Goal: Task Accomplishment & Management: Complete application form

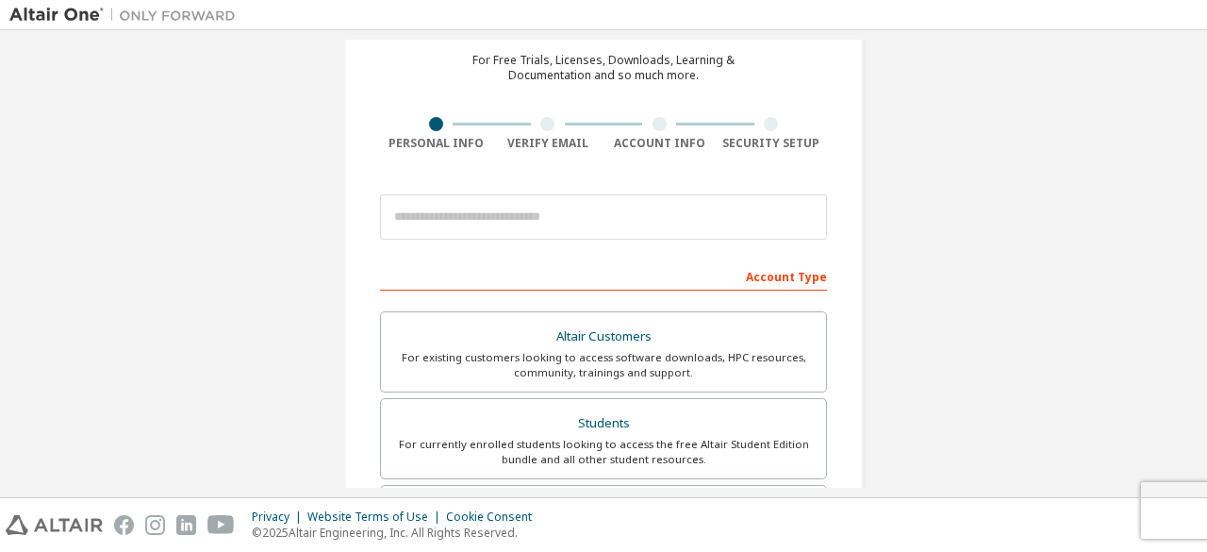
scroll to position [125, 0]
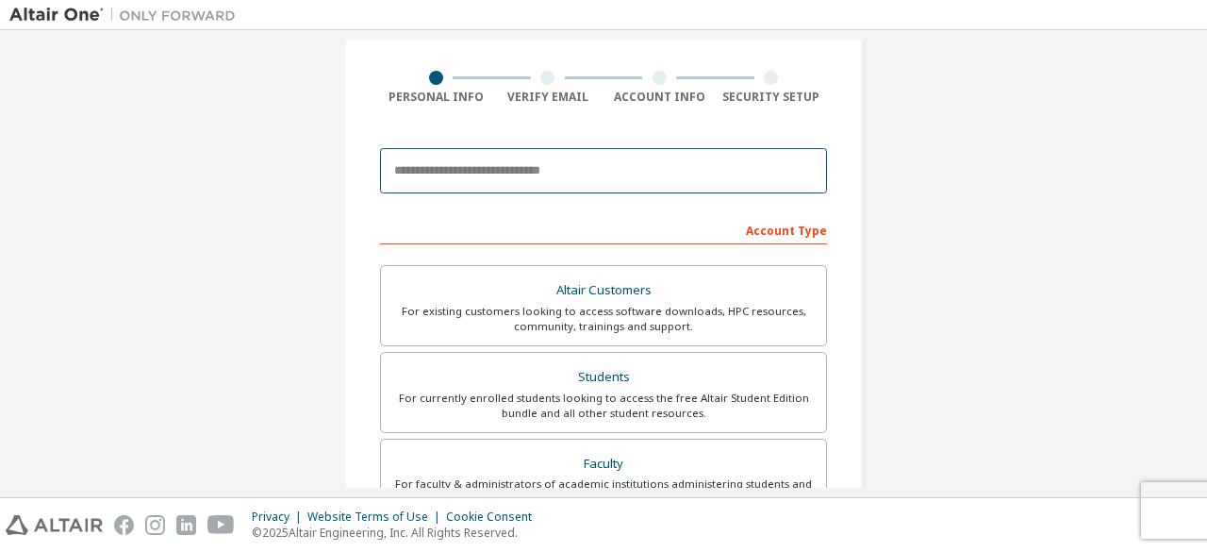
click at [588, 155] on input "email" at bounding box center [603, 170] width 447 height 45
click at [543, 161] on input "email" at bounding box center [603, 170] width 447 height 45
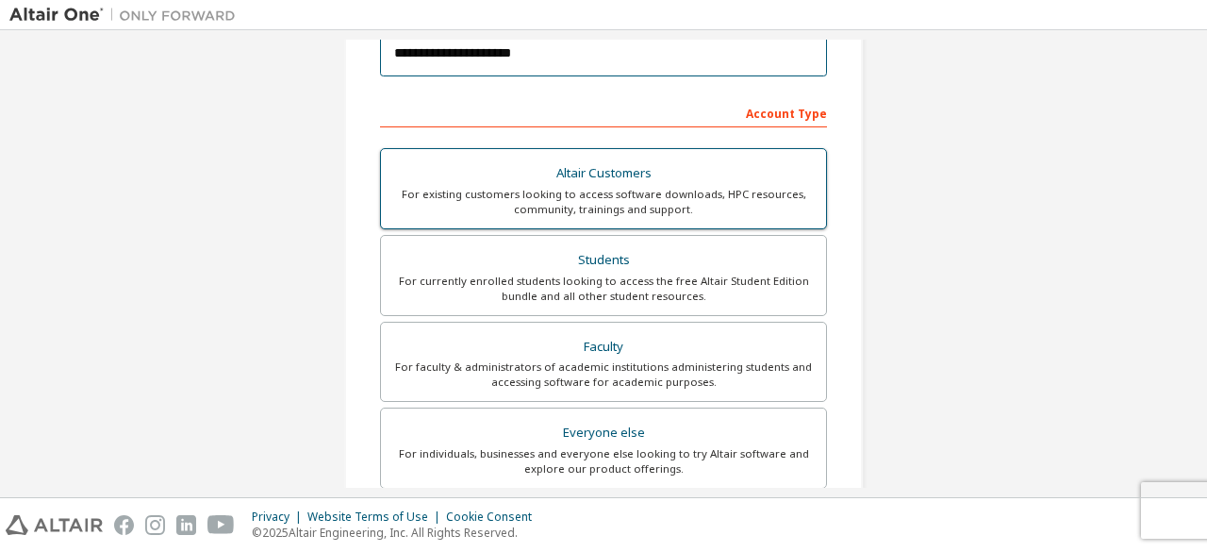
scroll to position [272, 0]
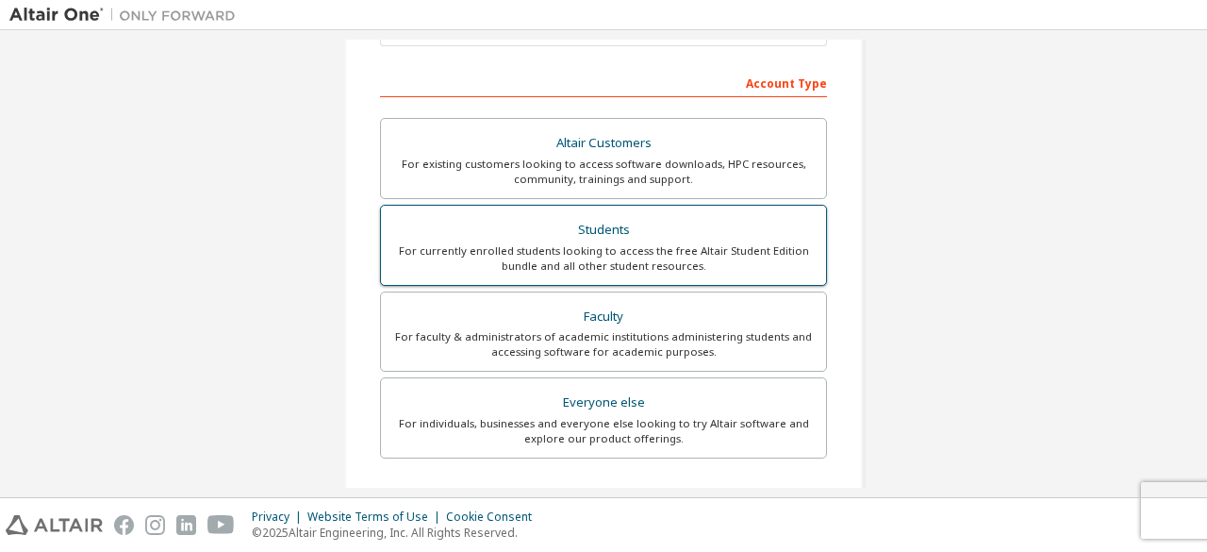
click at [662, 232] on div "Students" at bounding box center [603, 230] width 422 height 26
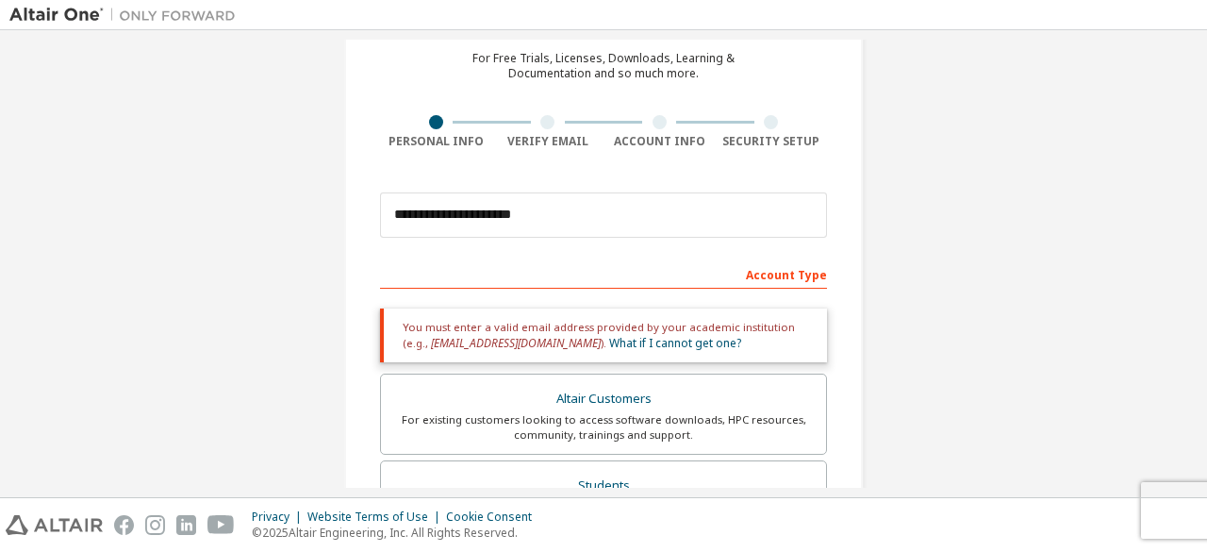
scroll to position [77, 0]
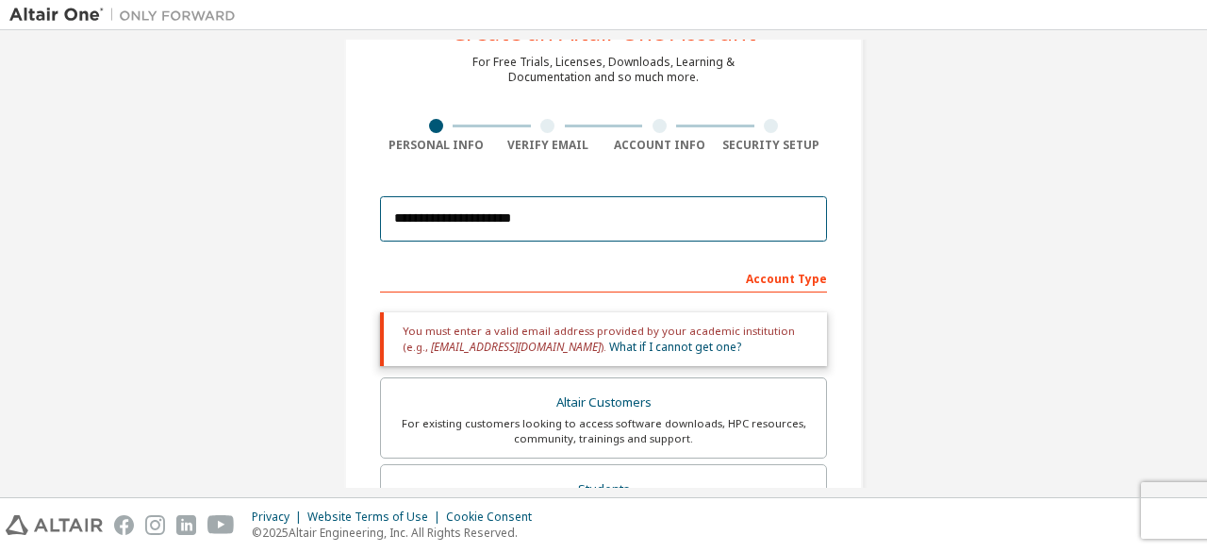
click at [611, 211] on input "**********" at bounding box center [603, 218] width 447 height 45
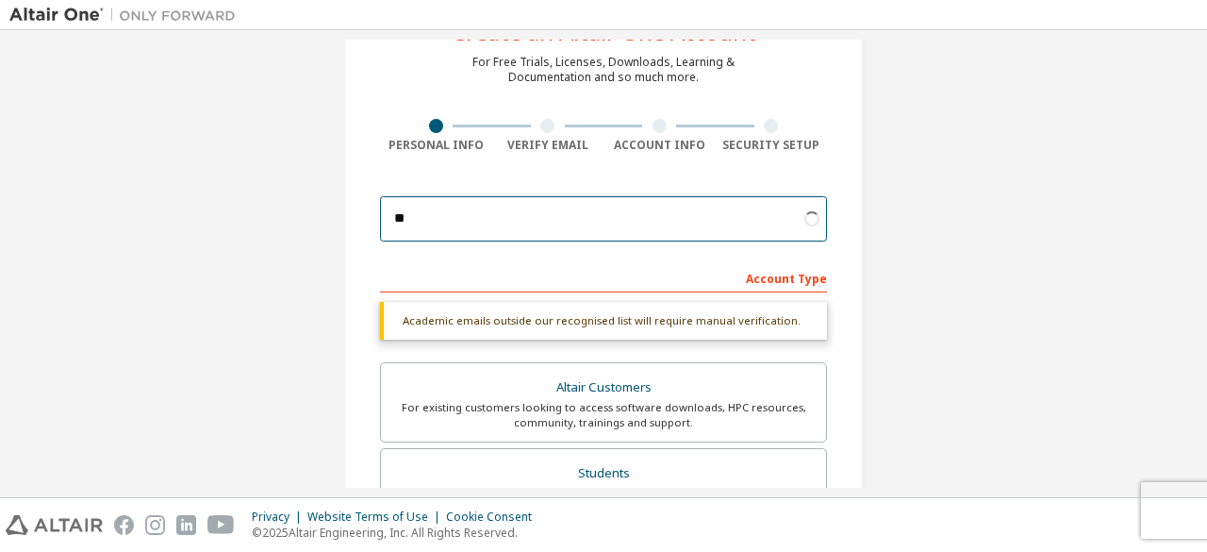
type input "*"
type input "**********"
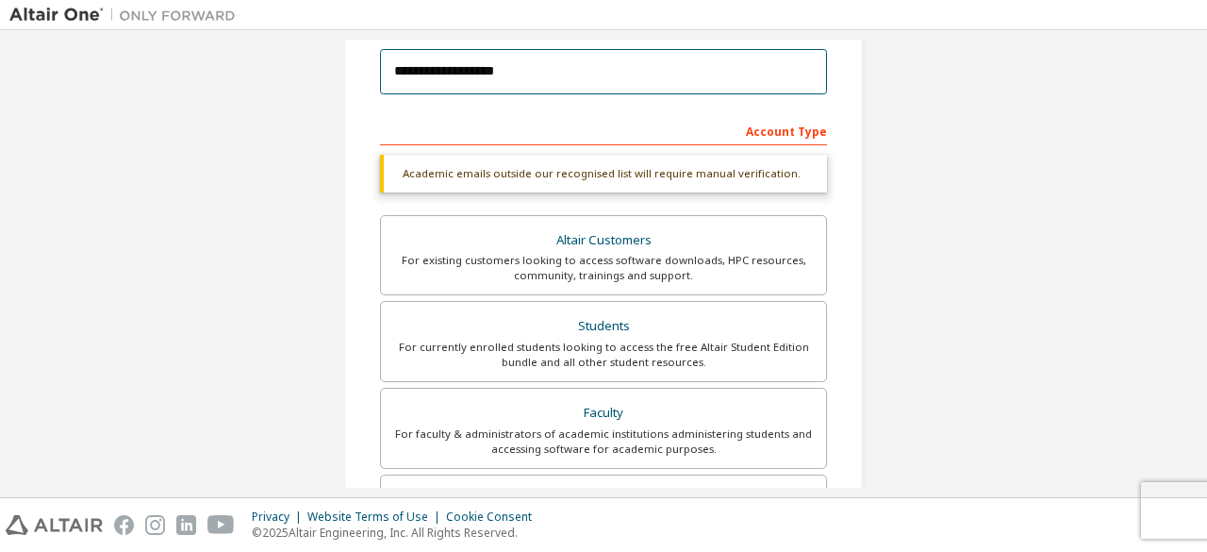
scroll to position [258, 0]
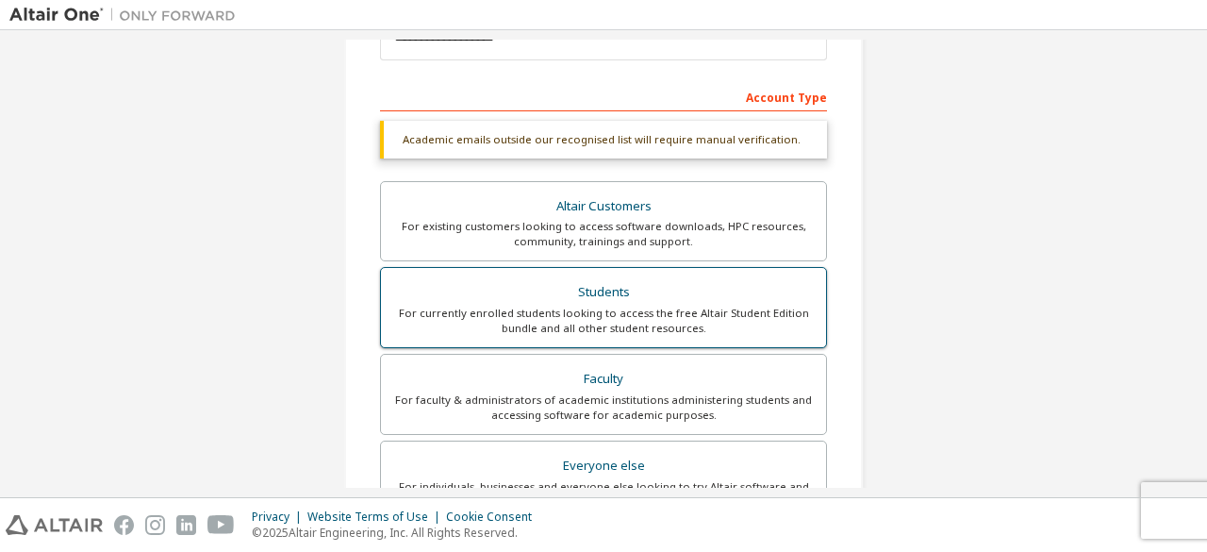
click at [668, 301] on div "Students" at bounding box center [603, 292] width 422 height 26
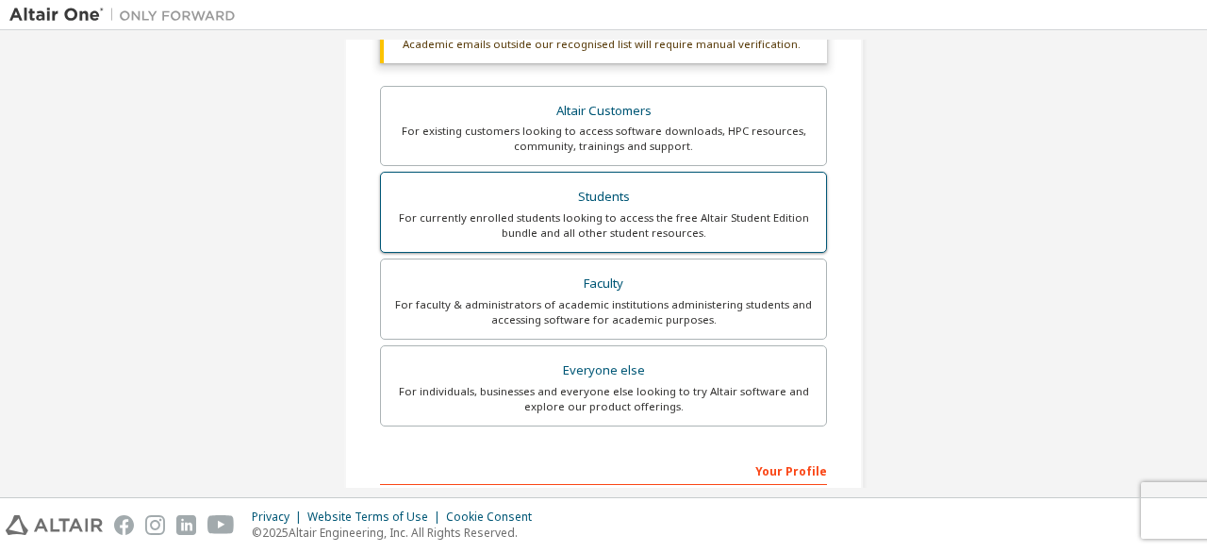
scroll to position [355, 0]
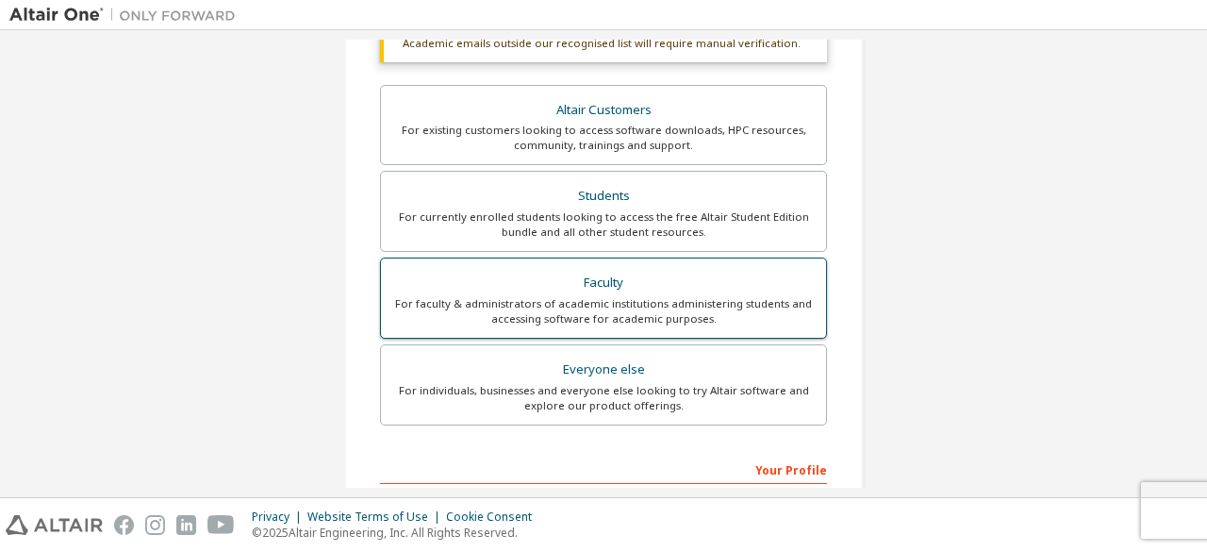
click at [660, 301] on div "For faculty & administrators of academic institutions administering students an…" at bounding box center [603, 311] width 422 height 30
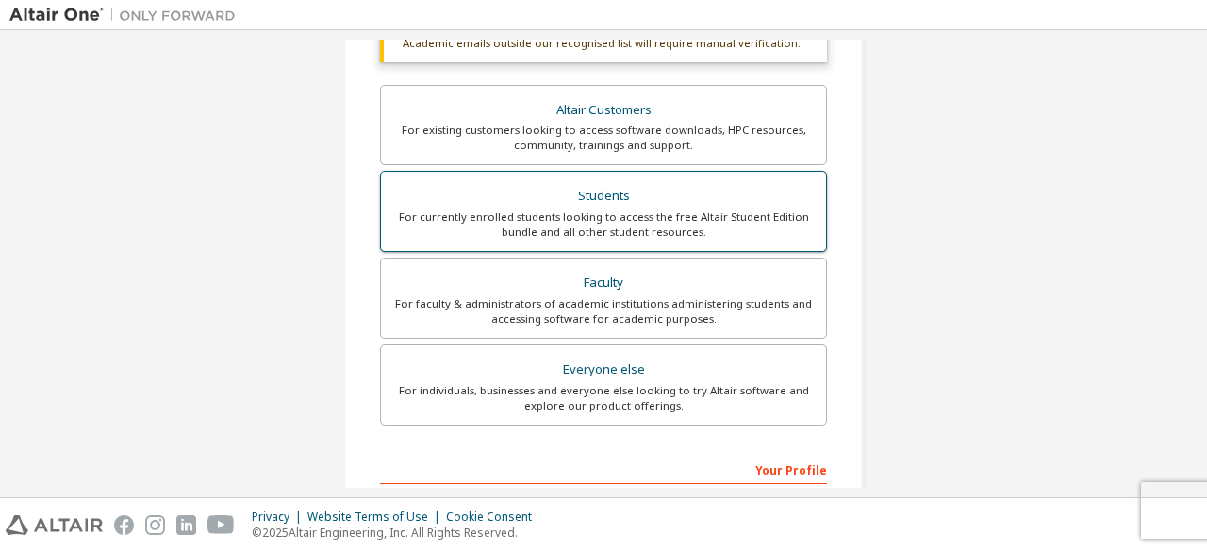
click at [718, 222] on div "For currently enrolled students looking to access the free Altair Student Editi…" at bounding box center [603, 224] width 422 height 30
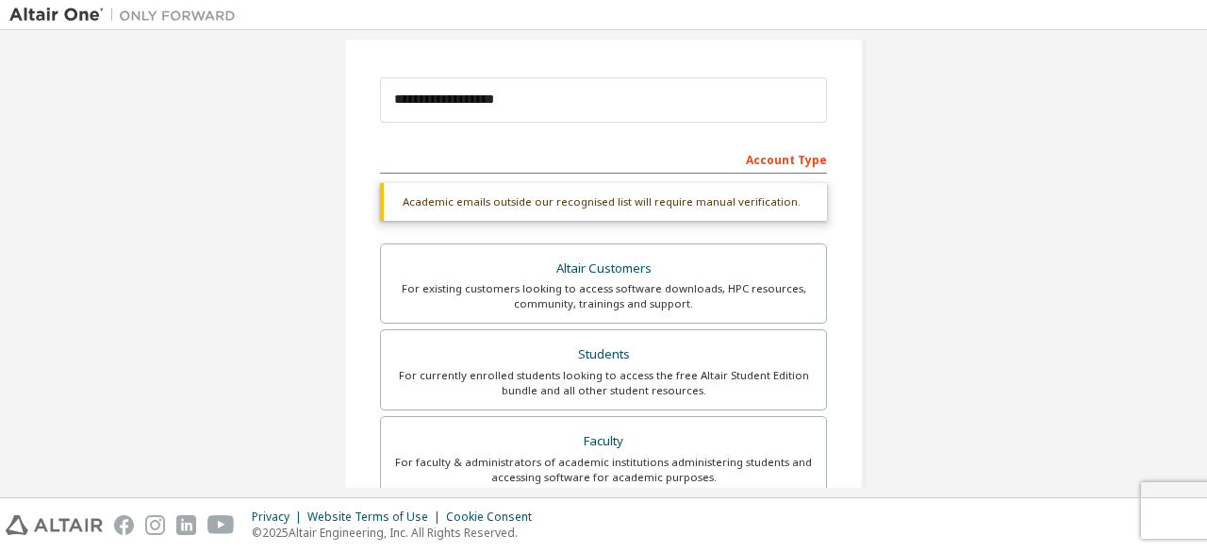
scroll to position [341, 0]
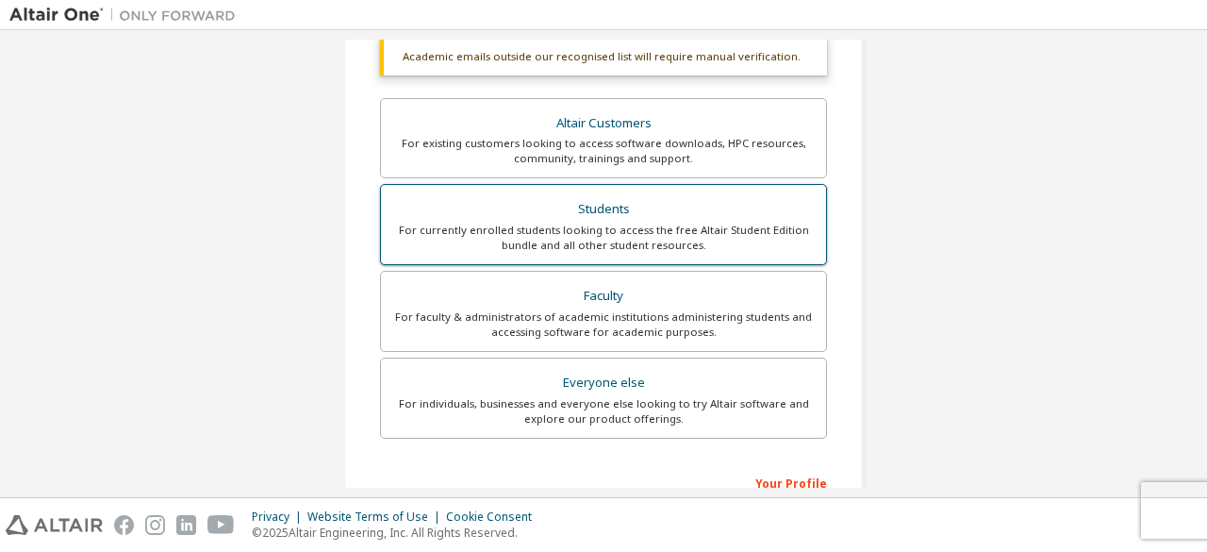
click at [685, 229] on div "For currently enrolled students looking to access the free Altair Student Editi…" at bounding box center [603, 238] width 422 height 30
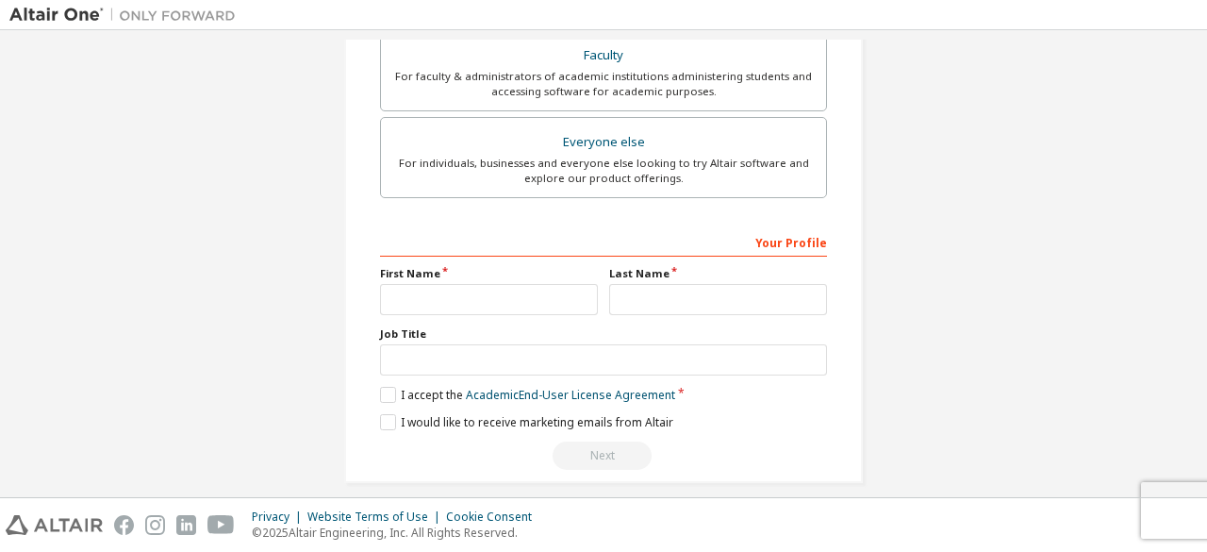
scroll to position [590, 0]
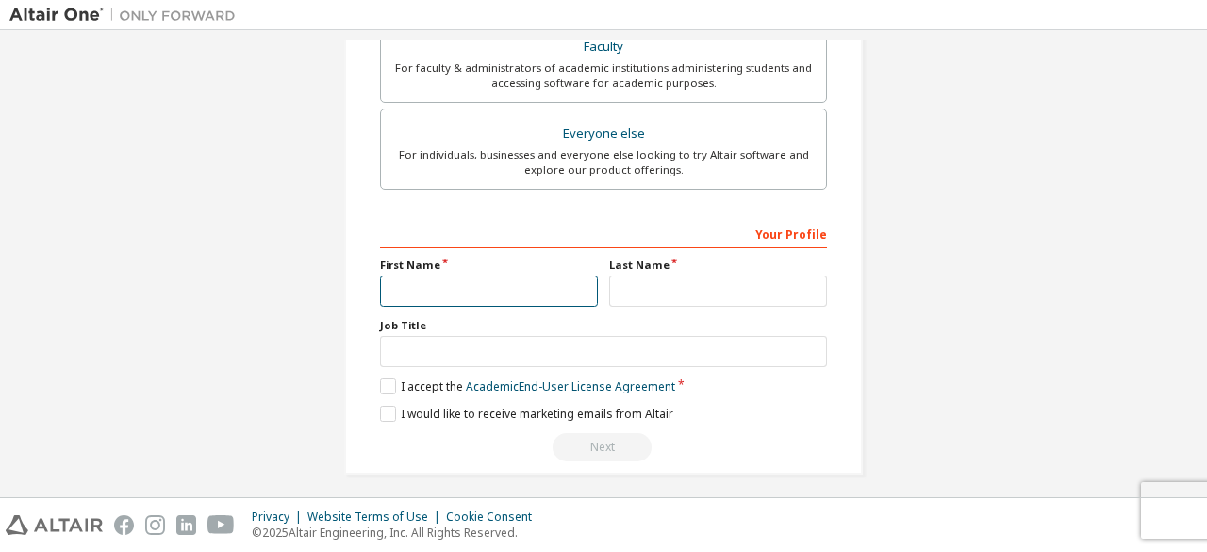
click at [480, 286] on input "text" at bounding box center [489, 290] width 218 height 31
type input "****"
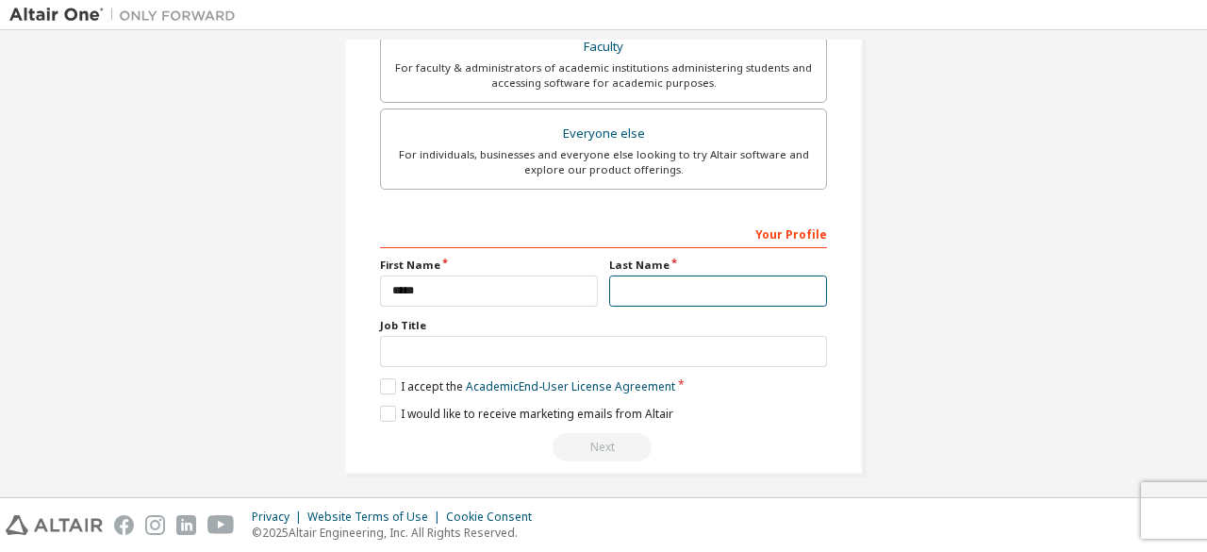
click at [666, 292] on input "text" at bounding box center [718, 290] width 218 height 31
type input "*****"
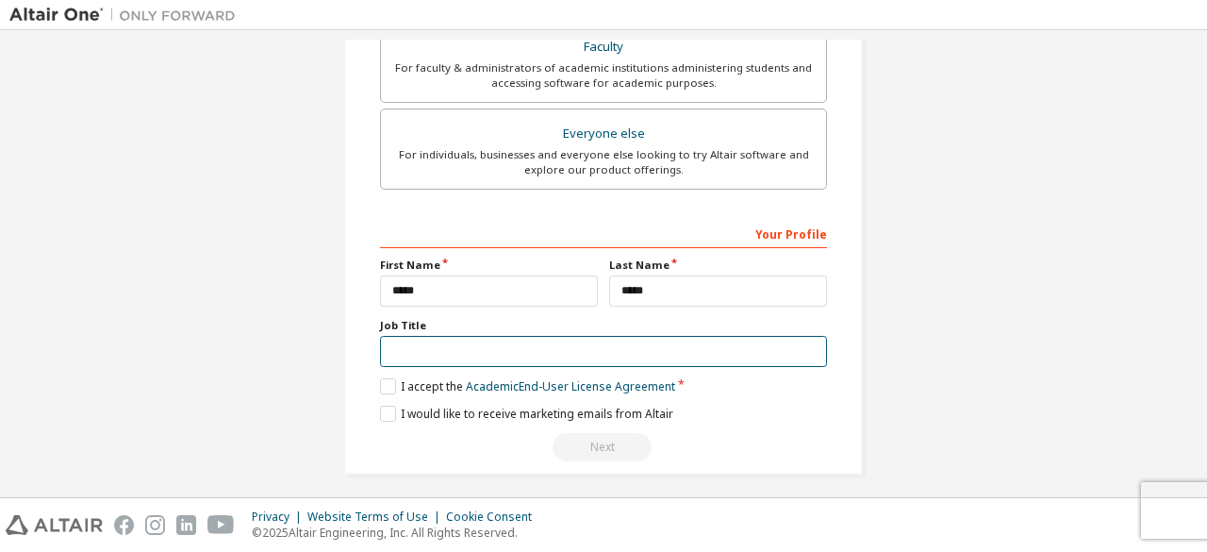
click at [521, 354] on input "text" at bounding box center [603, 351] width 447 height 31
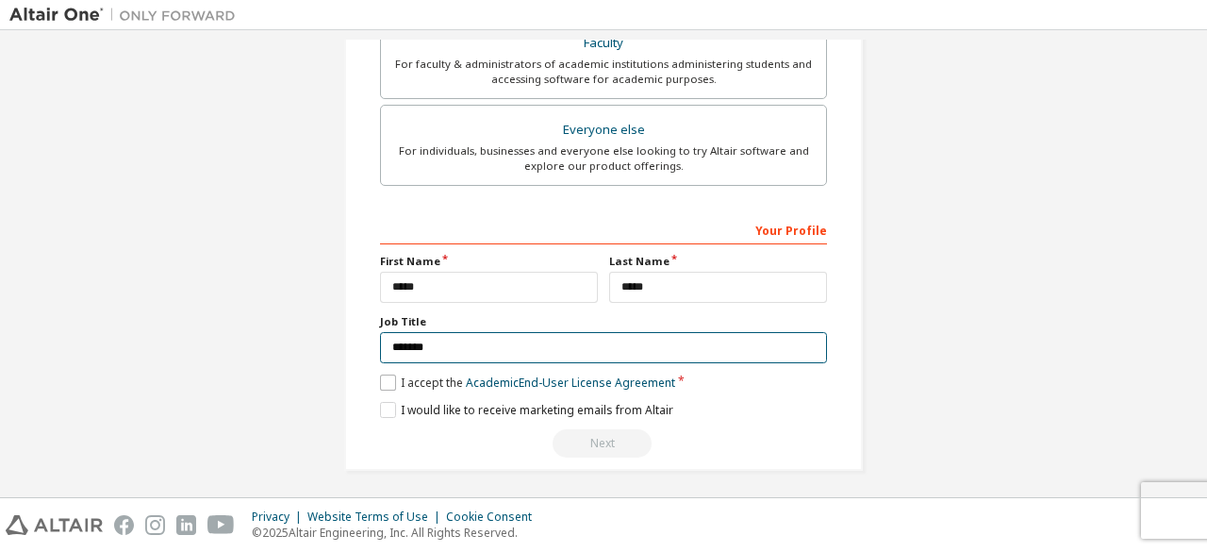
type input "*******"
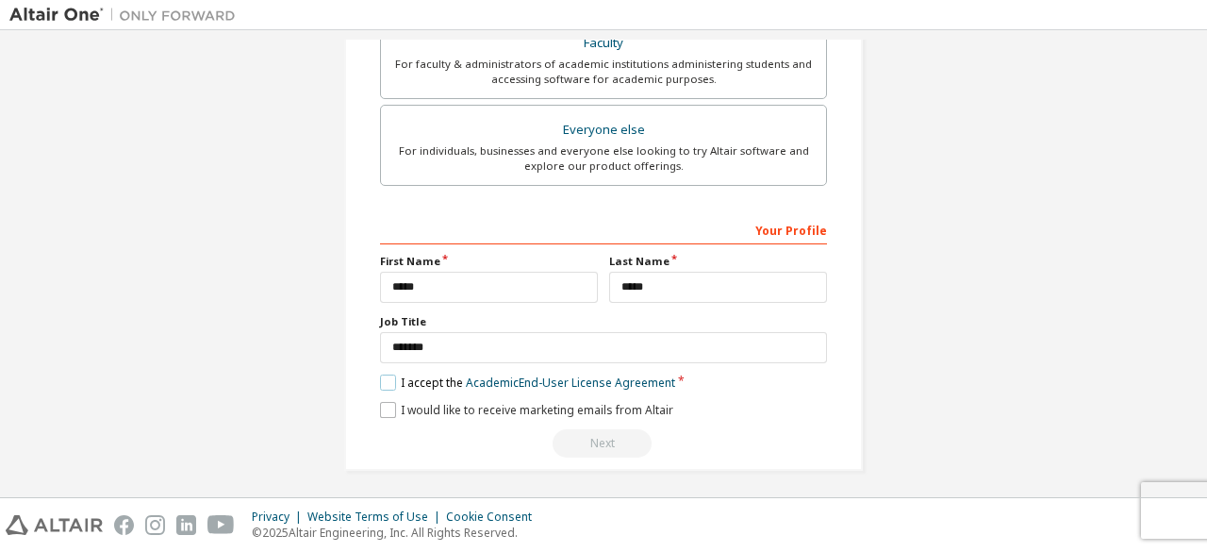
drag, startPoint x: 398, startPoint y: 376, endPoint x: 392, endPoint y: 399, distance: 23.3
click at [392, 399] on div "Your Profile First Name **** Last Name ***** Job Title ******* Please provide S…" at bounding box center [603, 336] width 447 height 244
click at [388, 378] on label "I accept the Academic End-User License Agreement" at bounding box center [527, 382] width 295 height 16
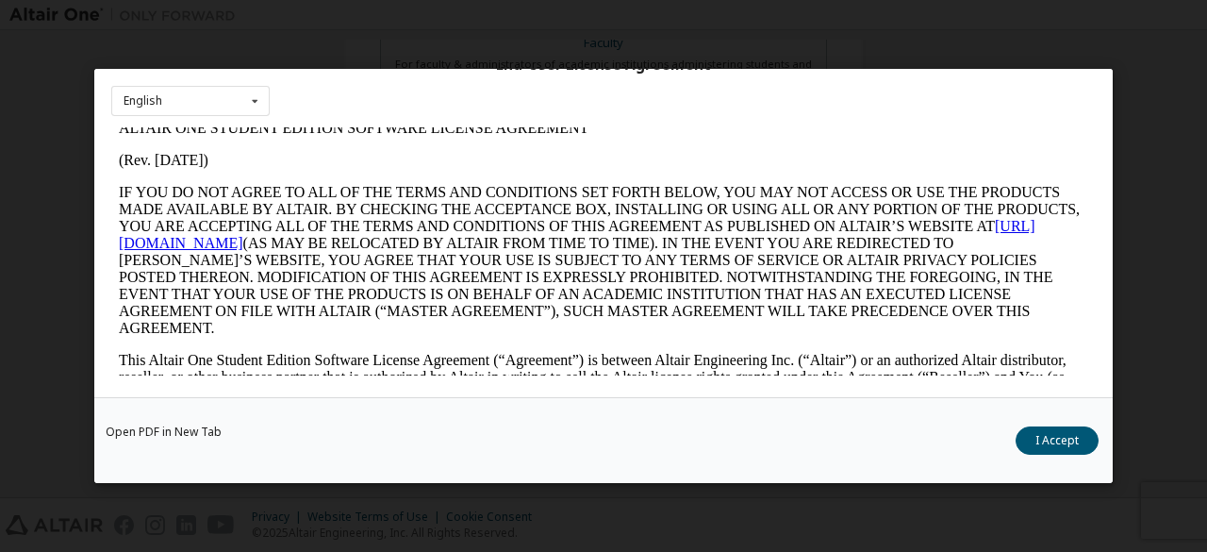
scroll to position [0, 0]
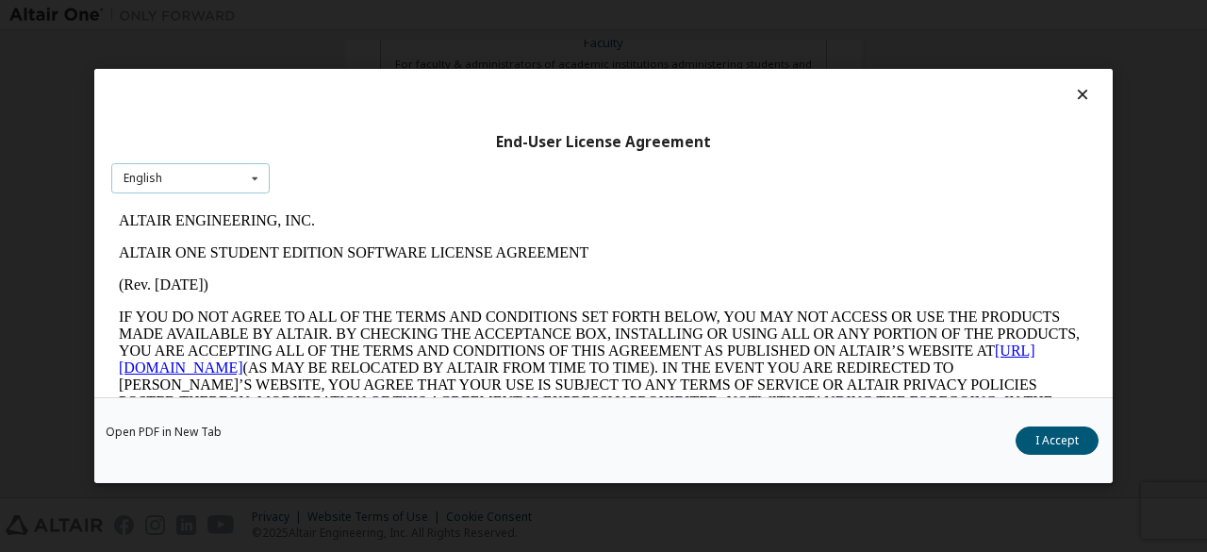
click at [228, 178] on div "English English" at bounding box center [190, 178] width 158 height 31
click at [216, 184] on div "English English" at bounding box center [190, 178] width 158 height 31
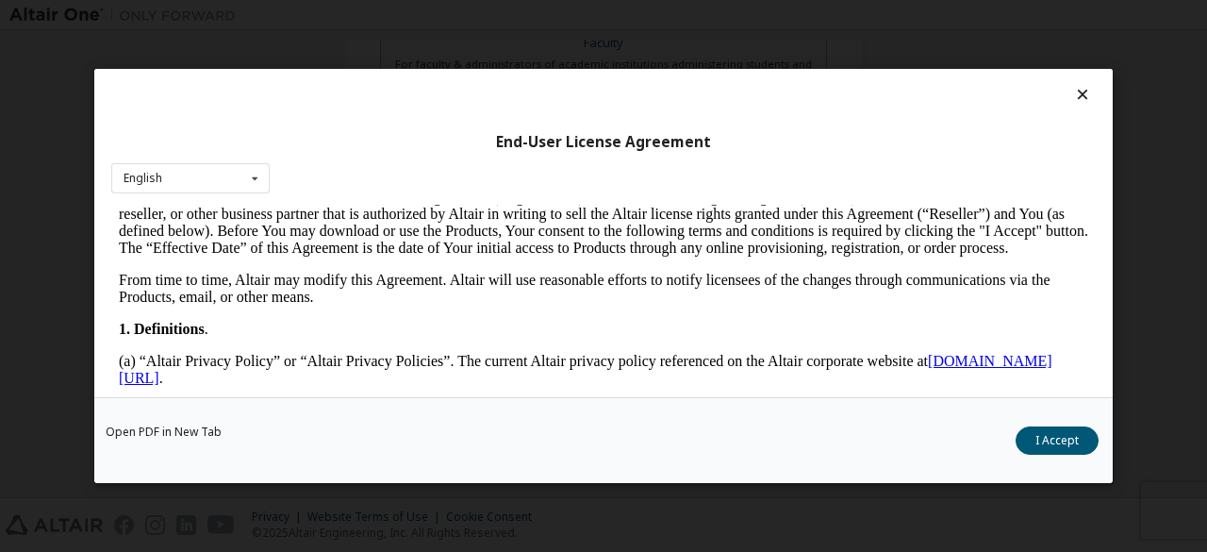
scroll to position [289, 0]
click at [1074, 101] on icon at bounding box center [1083, 94] width 20 height 17
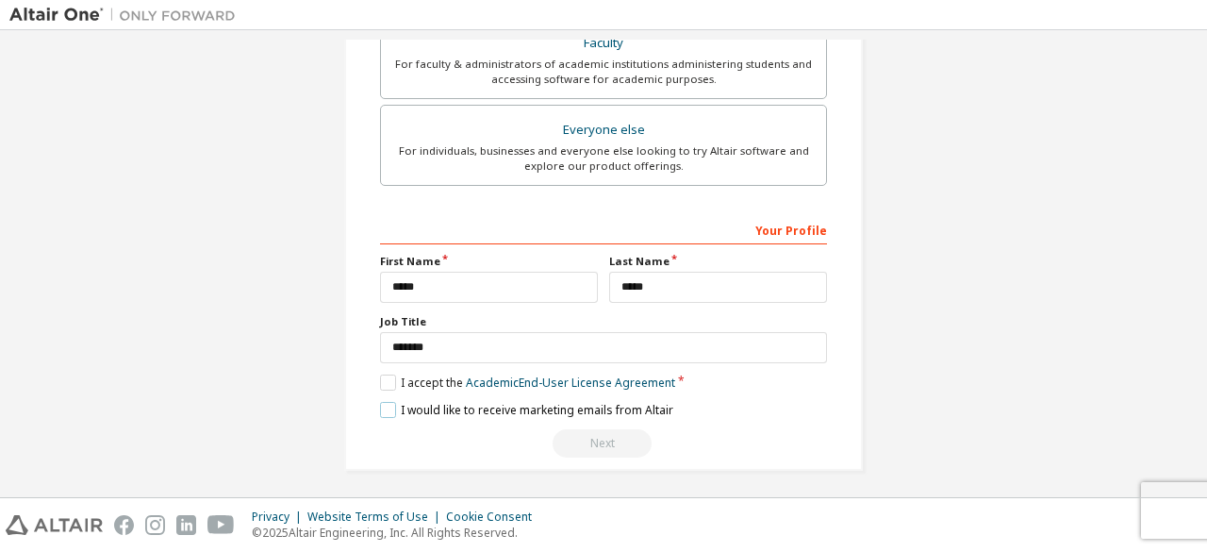
click at [384, 402] on label "I would like to receive marketing emails from Altair" at bounding box center [526, 410] width 293 height 16
click at [390, 376] on label "I accept the Academic End-User License Agreement" at bounding box center [527, 382] width 295 height 16
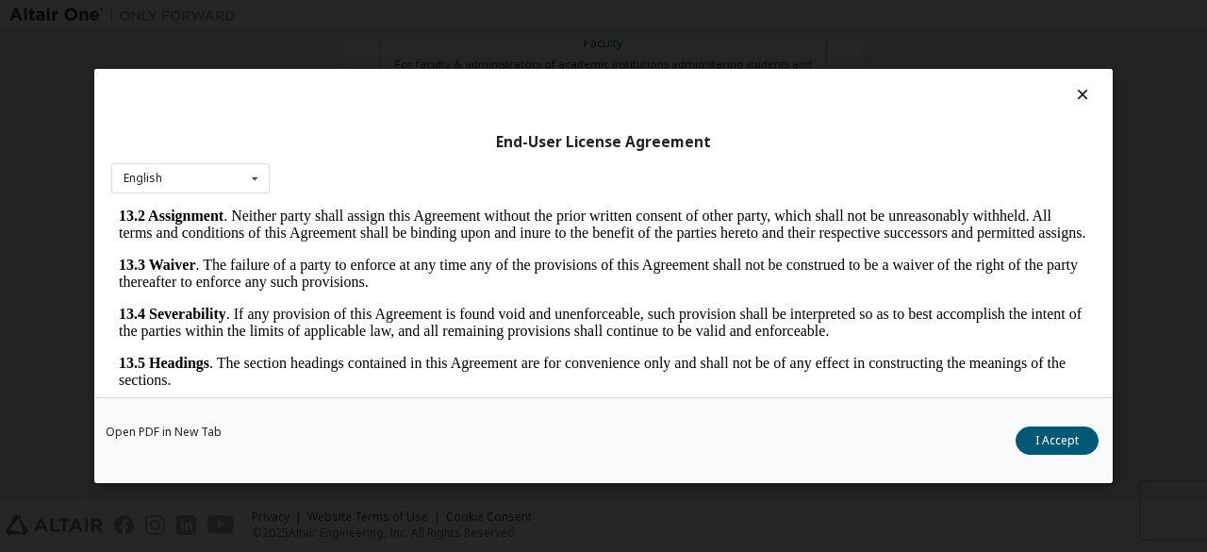
scroll to position [3150, 0]
click at [1073, 99] on icon at bounding box center [1083, 94] width 20 height 17
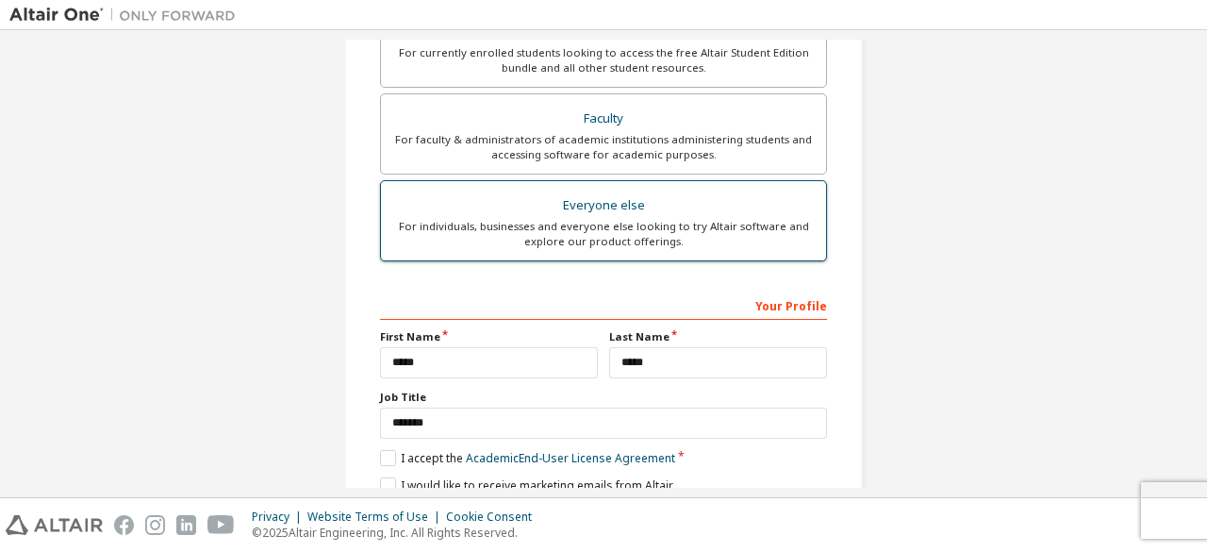
scroll to position [594, 0]
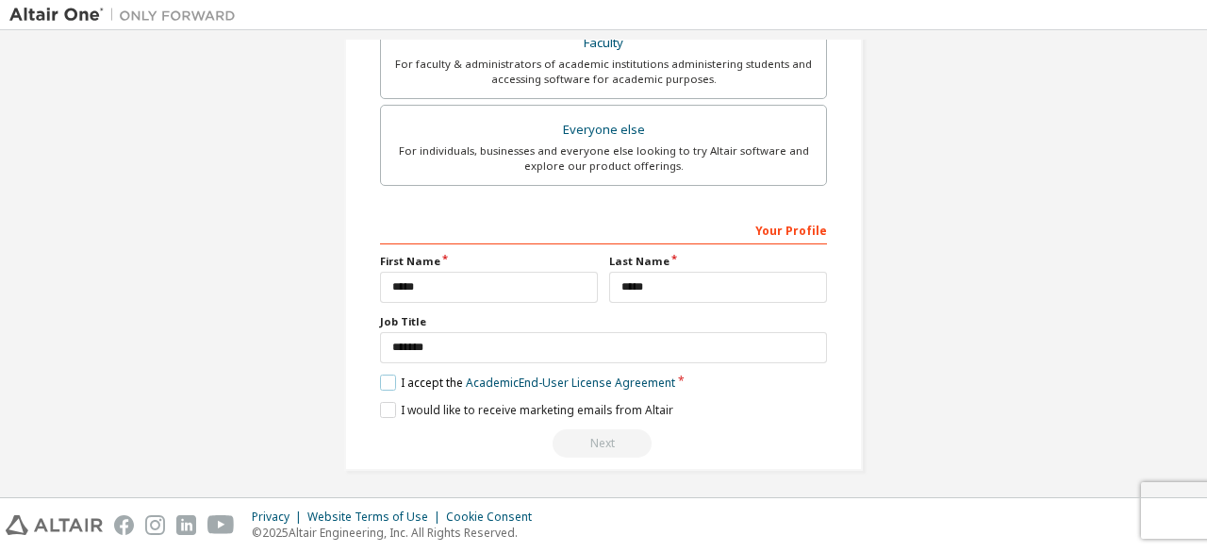
click at [388, 379] on label "I accept the Academic End-User License Agreement" at bounding box center [527, 382] width 295 height 16
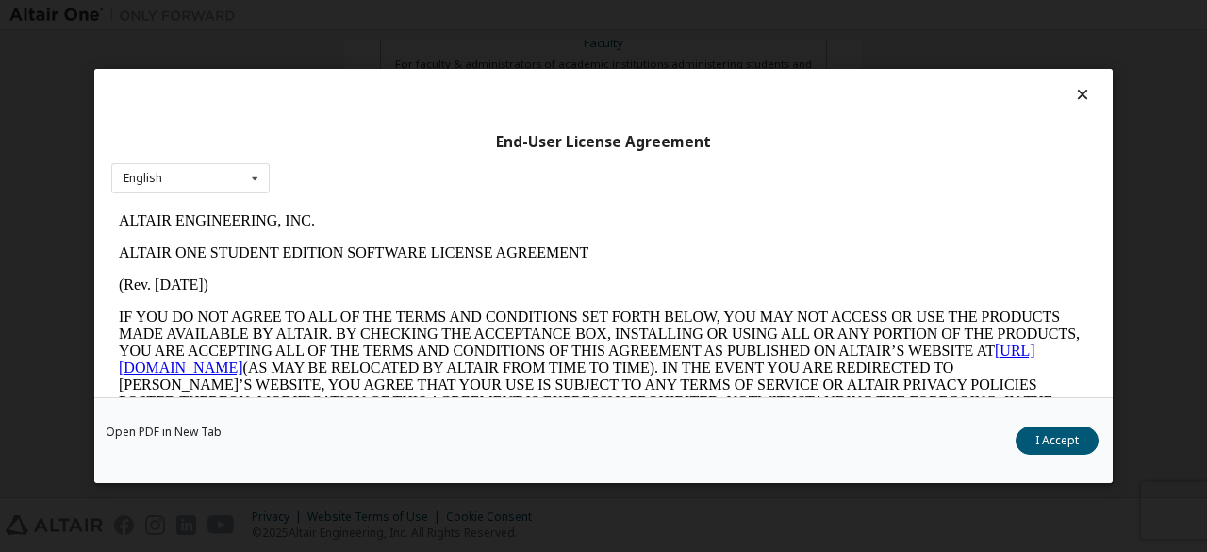
scroll to position [0, 0]
click at [1054, 437] on button "I Accept" at bounding box center [1056, 440] width 83 height 28
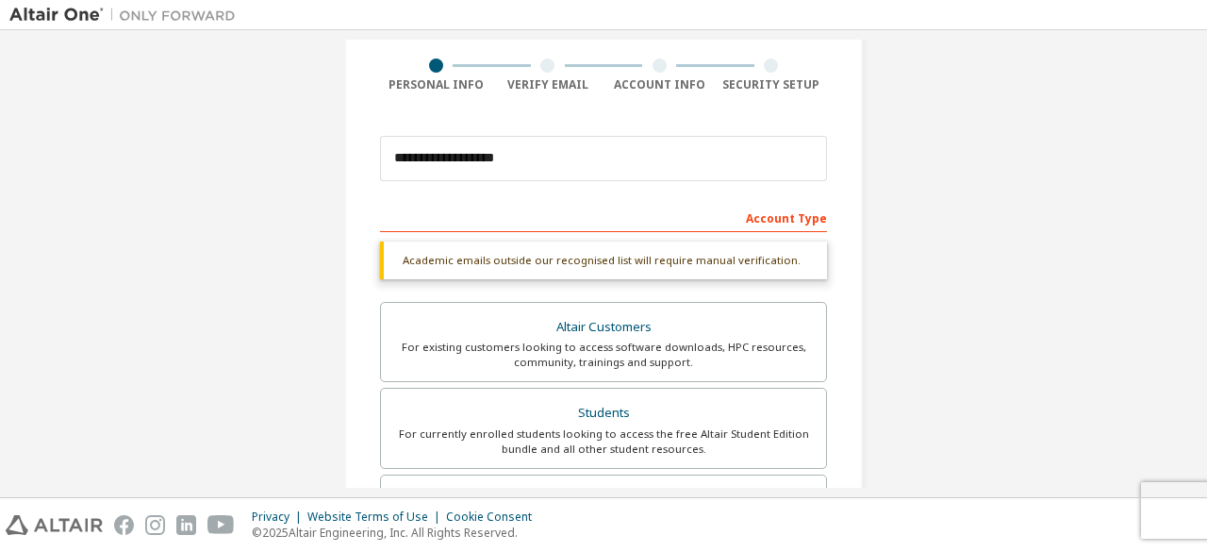
scroll to position [139, 0]
click at [739, 262] on div "Academic emails outside our recognised list will require manual verification." at bounding box center [603, 259] width 447 height 38
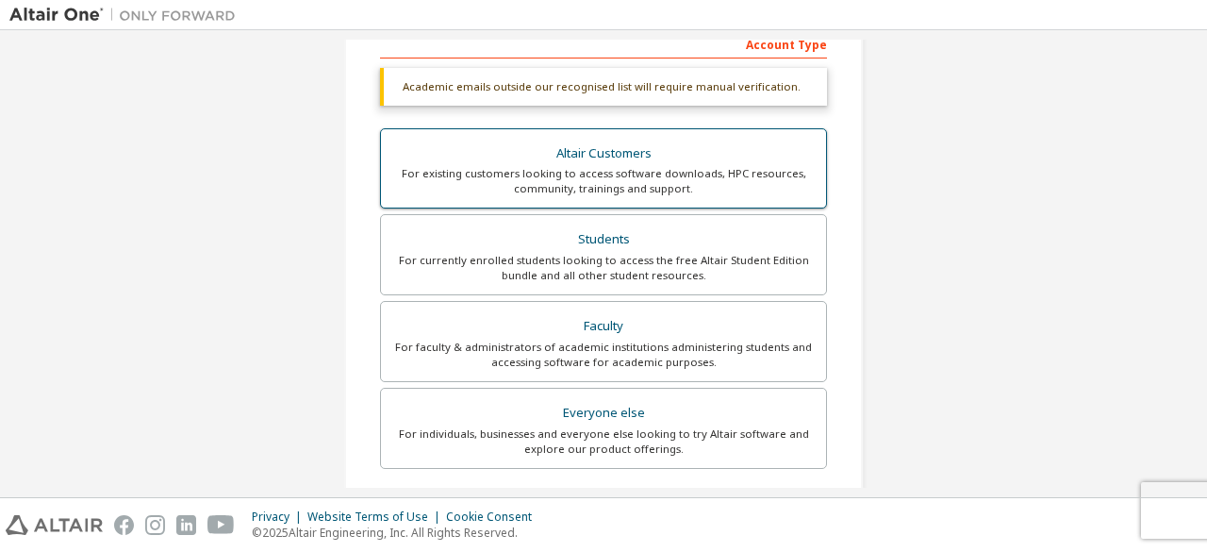
scroll to position [312, 0]
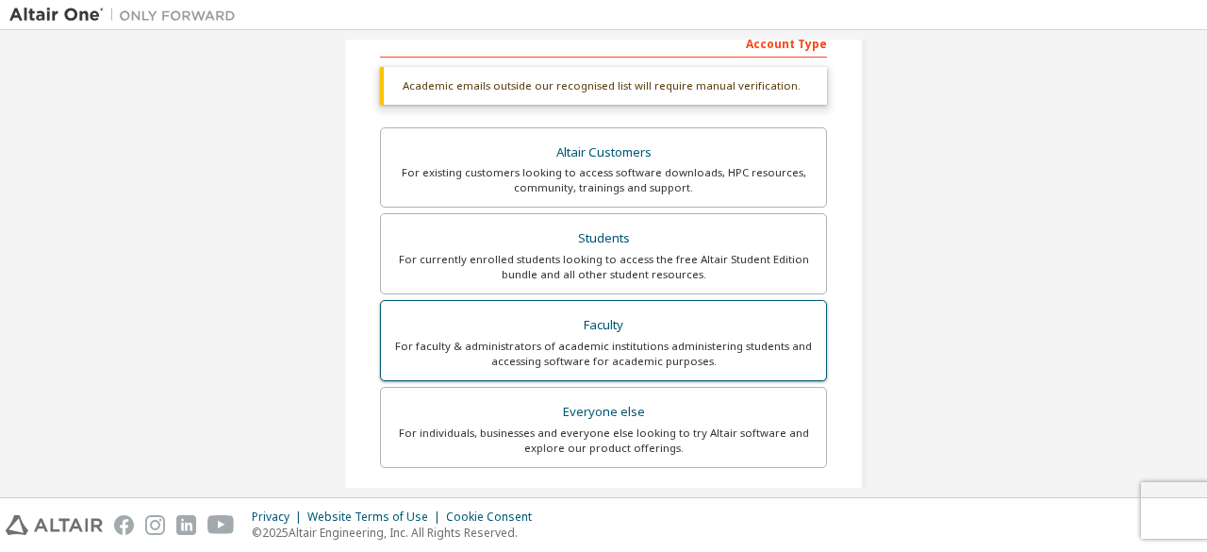
click at [701, 301] on label "Faculty For faculty & administrators of academic institutions administering stu…" at bounding box center [603, 340] width 447 height 81
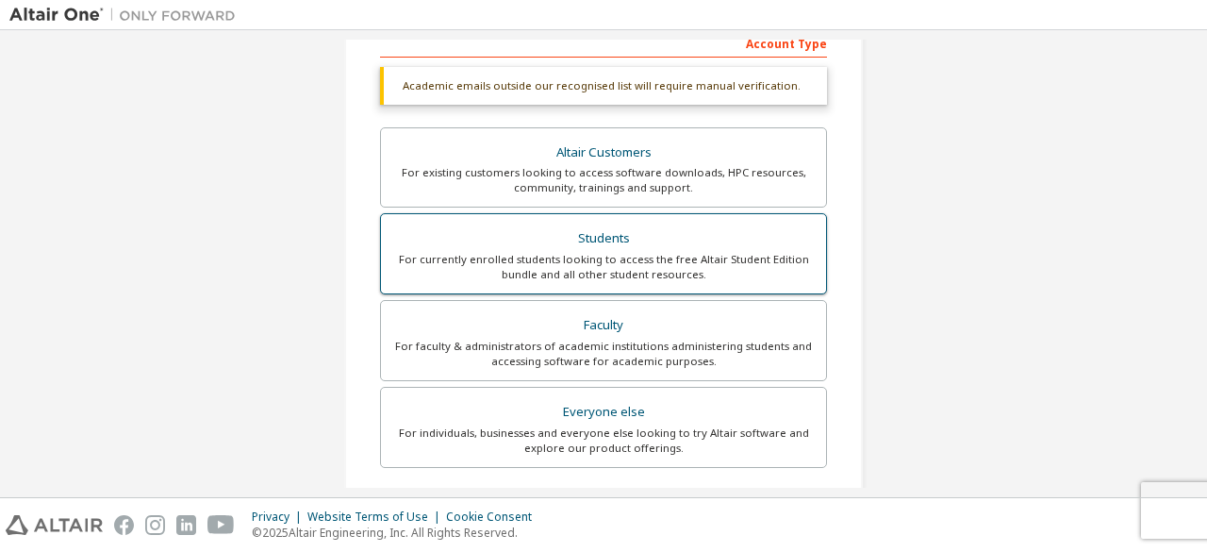
click at [713, 247] on div "Students" at bounding box center [603, 238] width 422 height 26
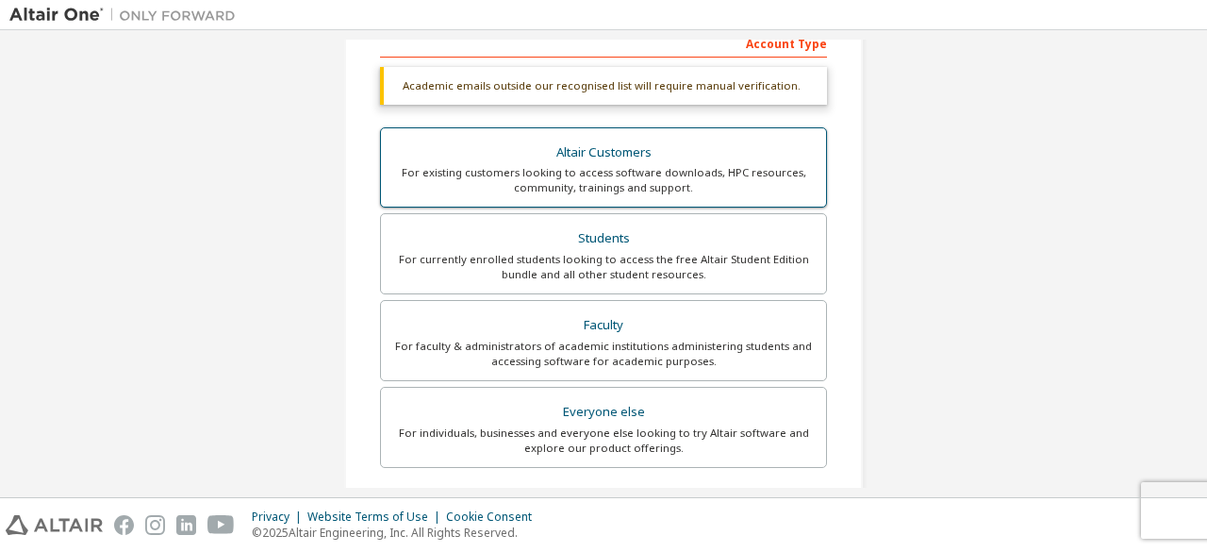
click at [722, 182] on div "For existing customers looking to access software downloads, HPC resources, com…" at bounding box center [603, 180] width 422 height 30
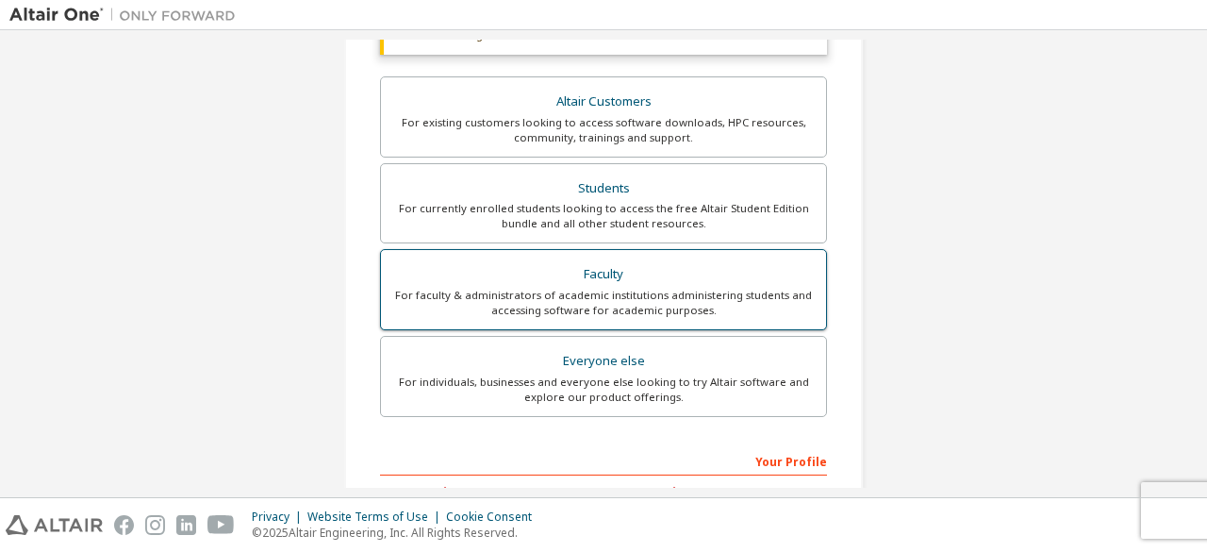
scroll to position [382, 0]
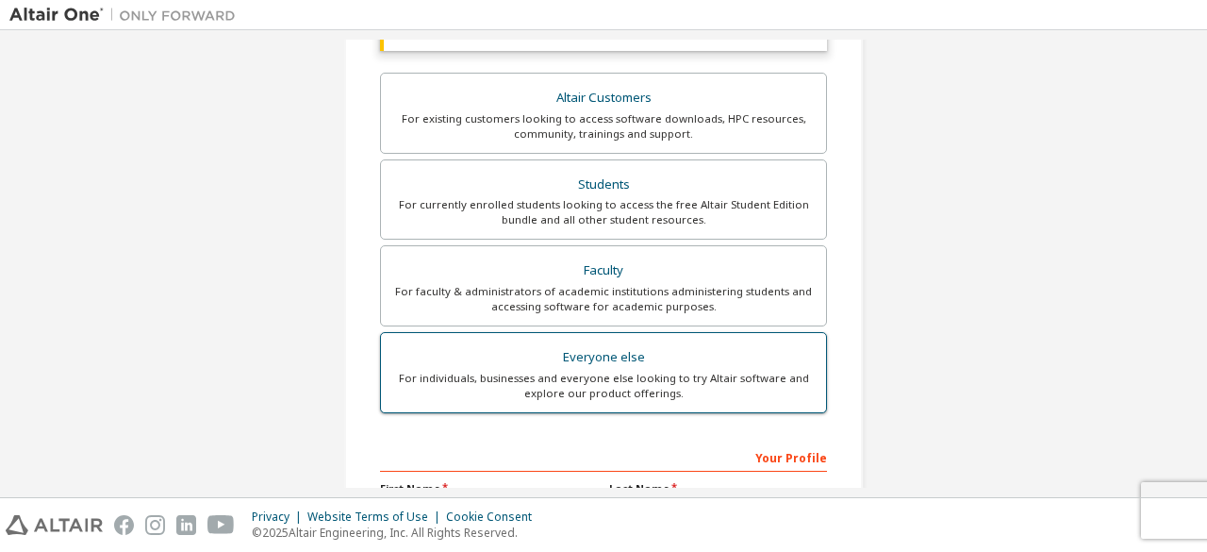
click at [701, 379] on div "For individuals, businesses and everyone else looking to try Altair software an…" at bounding box center [603, 386] width 422 height 30
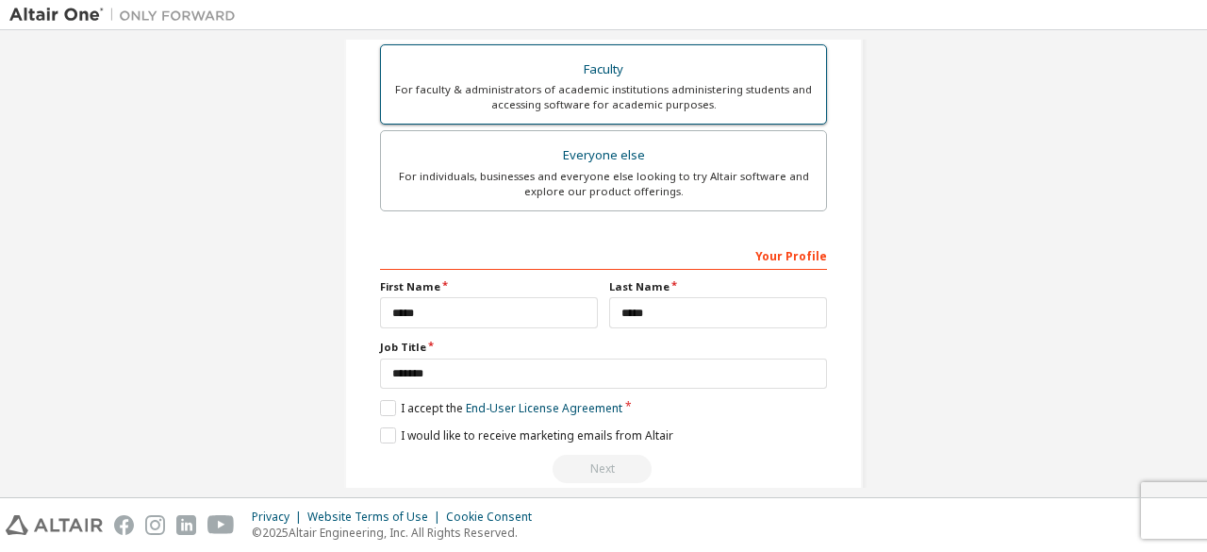
scroll to position [545, 0]
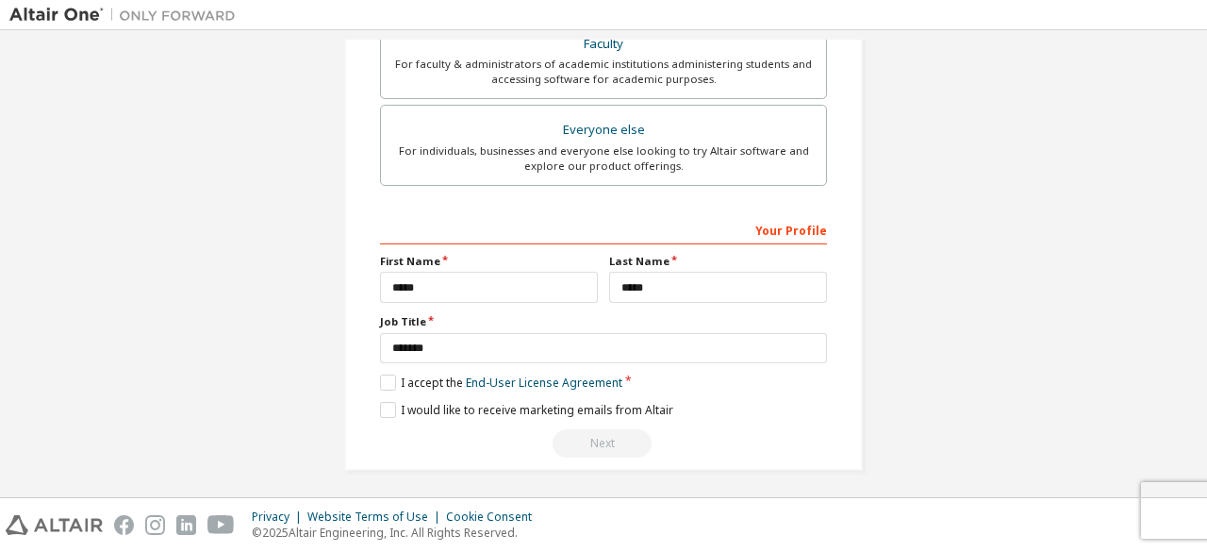
click at [387, 368] on div "**********" at bounding box center [603, 336] width 447 height 244
click at [380, 381] on label "I accept the End-User License Agreement" at bounding box center [501, 382] width 242 height 16
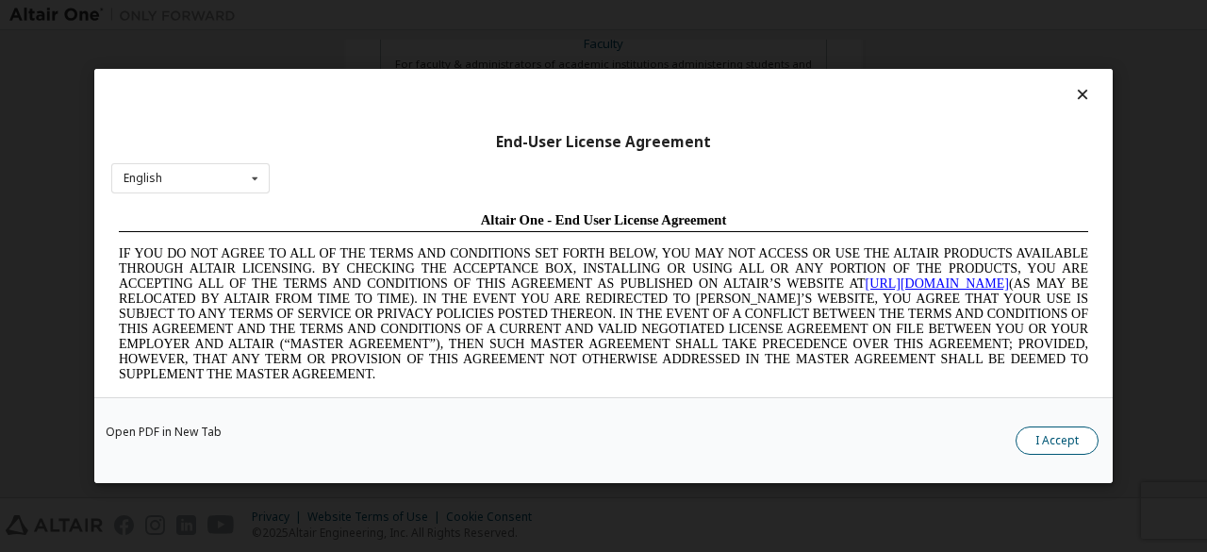
scroll to position [0, 0]
click at [1075, 440] on button "I Accept" at bounding box center [1056, 440] width 83 height 28
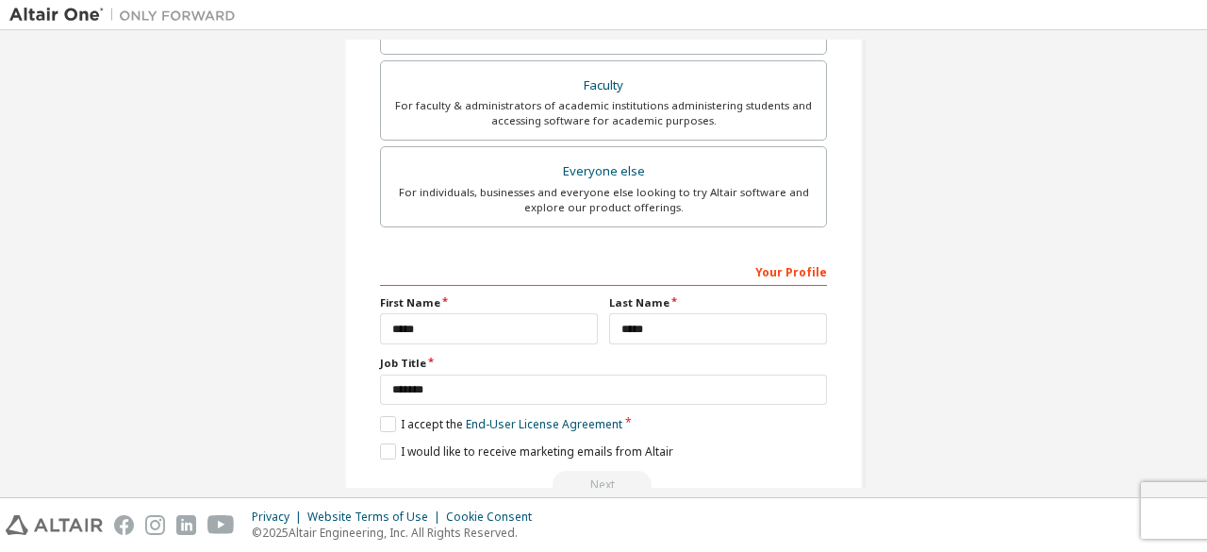
scroll to position [503, 0]
click at [501, 324] on input "****" at bounding box center [489, 328] width 218 height 31
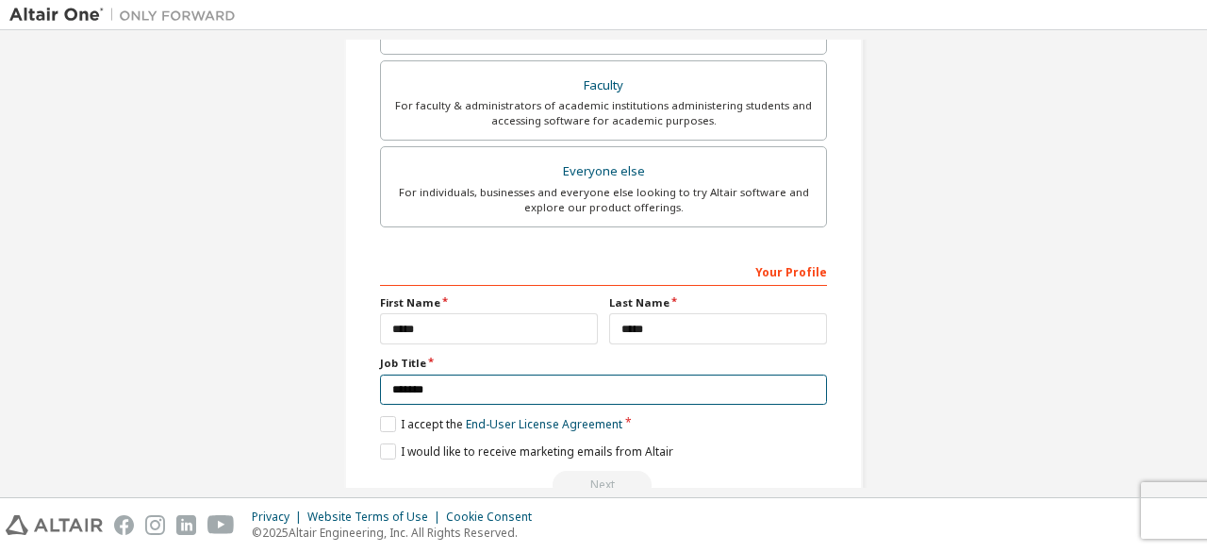
click at [505, 389] on input "*******" at bounding box center [603, 389] width 447 height 31
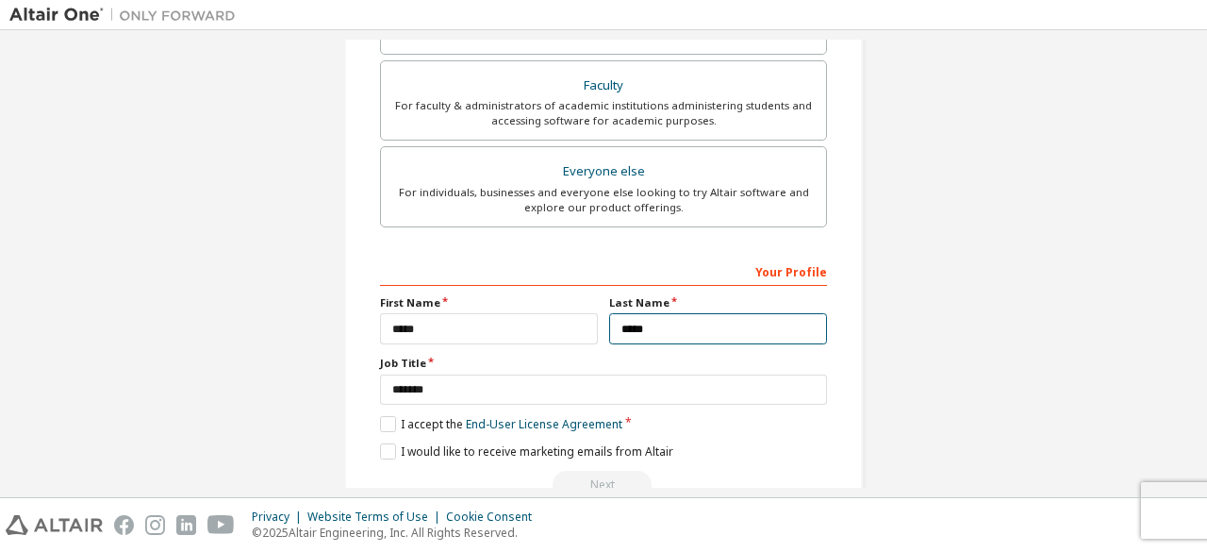
click at [687, 325] on input "*****" at bounding box center [718, 328] width 218 height 31
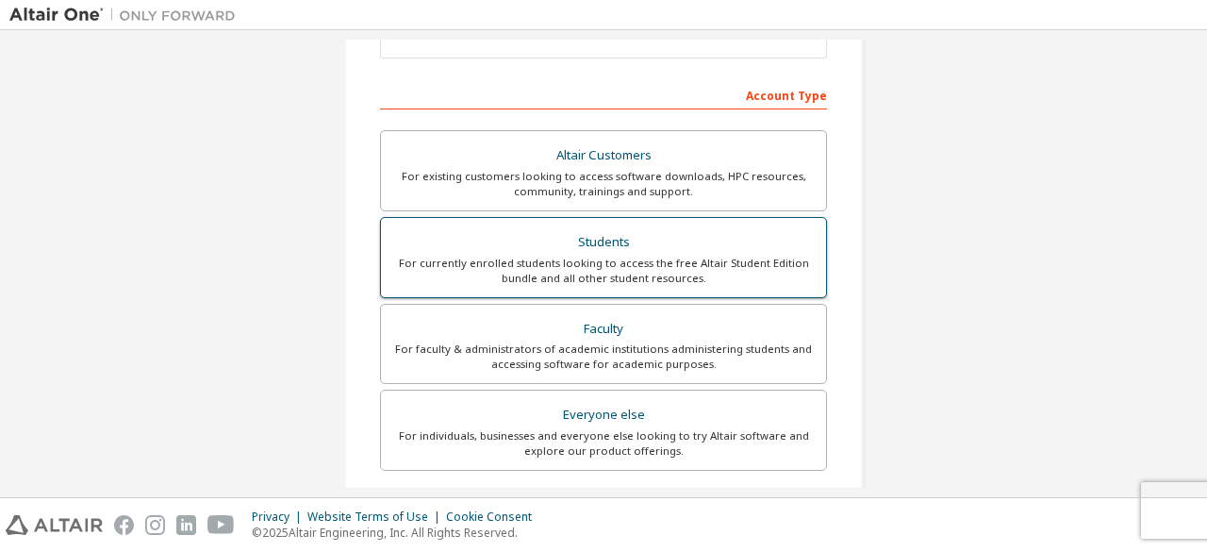
scroll to position [360, 0]
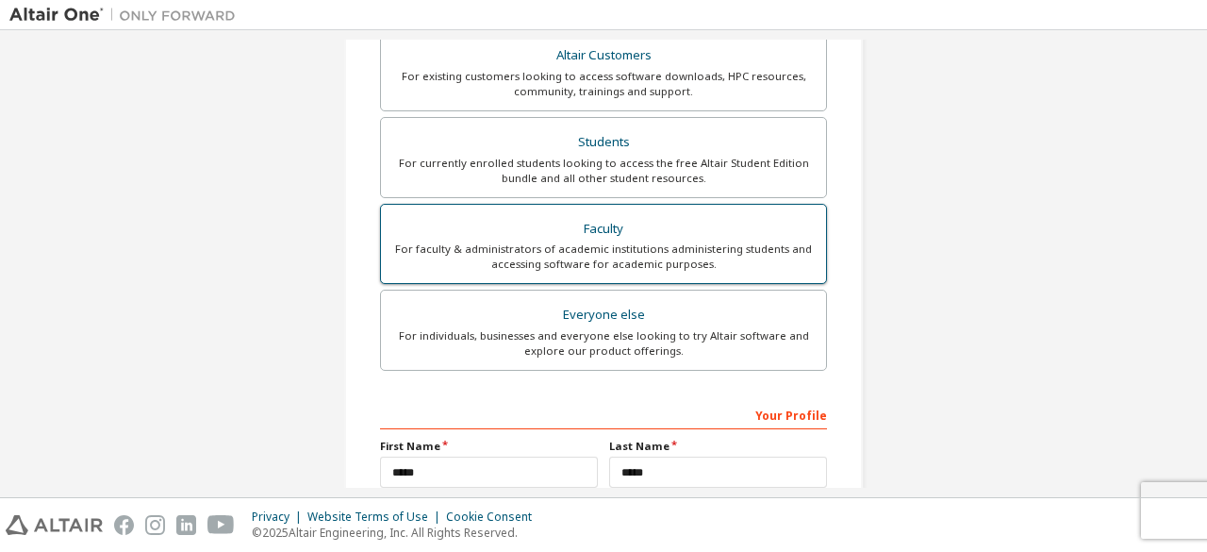
click at [663, 248] on div "For faculty & administrators of academic institutions administering students an…" at bounding box center [603, 256] width 422 height 30
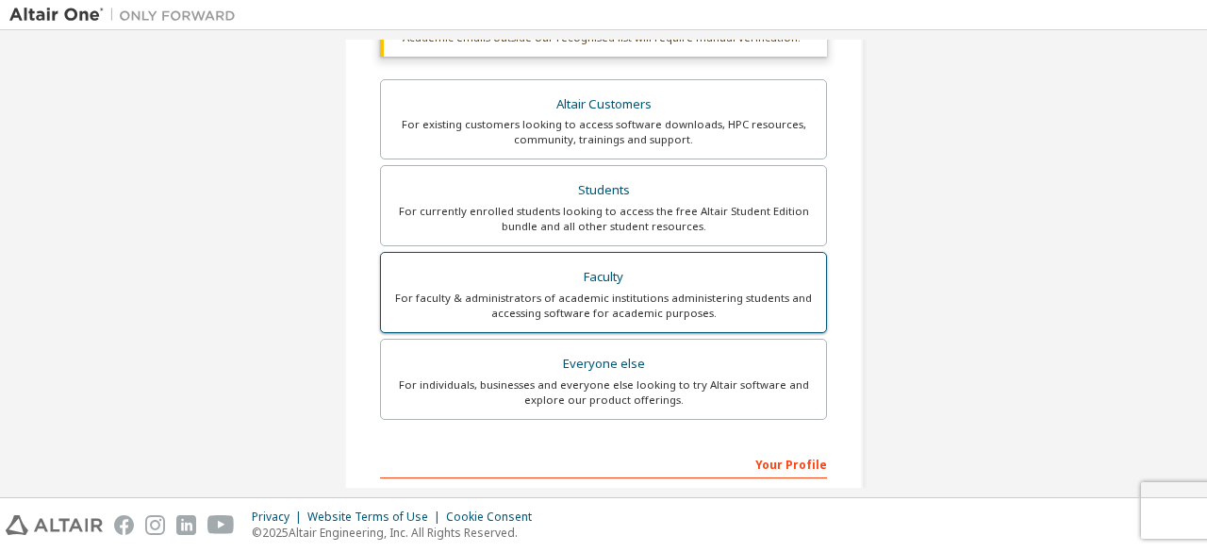
scroll to position [408, 0]
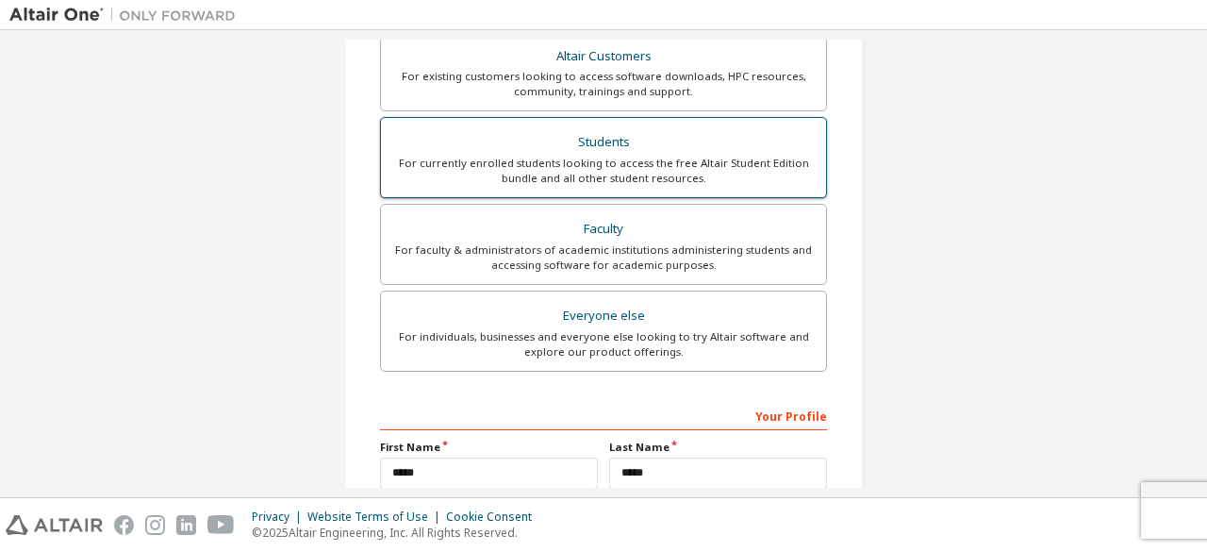
click at [692, 184] on label "Students For currently enrolled students looking to access the free Altair Stud…" at bounding box center [603, 157] width 447 height 81
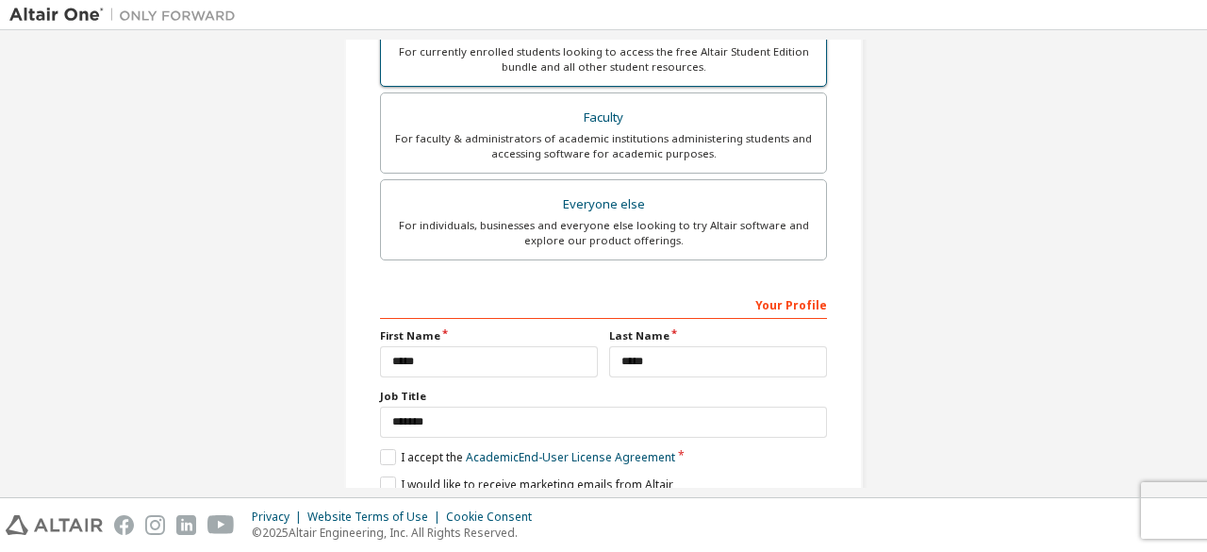
scroll to position [594, 0]
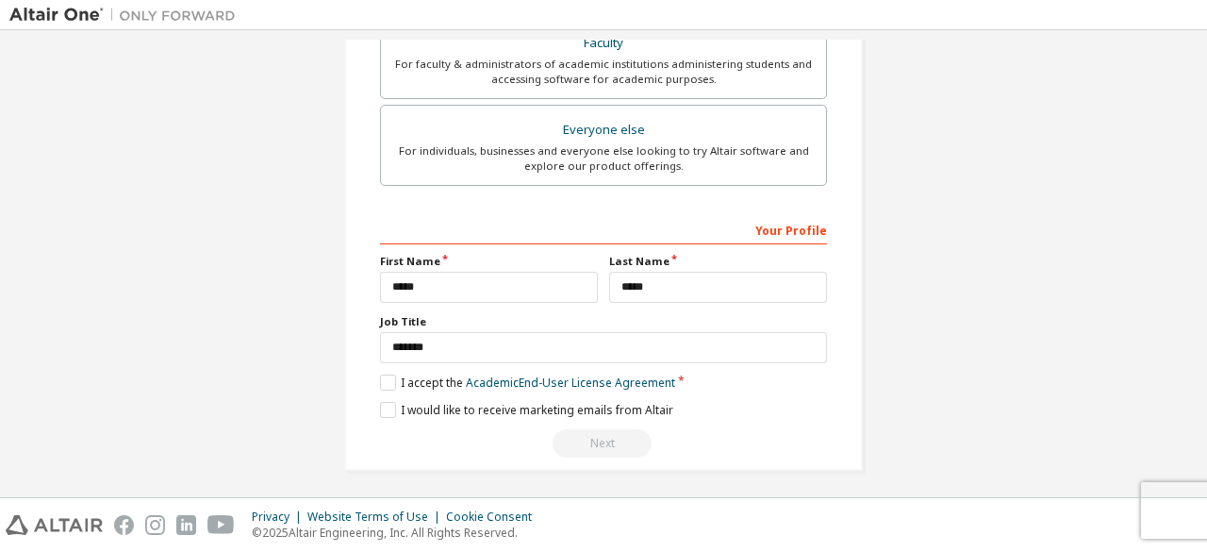
click at [600, 437] on div "Next" at bounding box center [603, 443] width 447 height 28
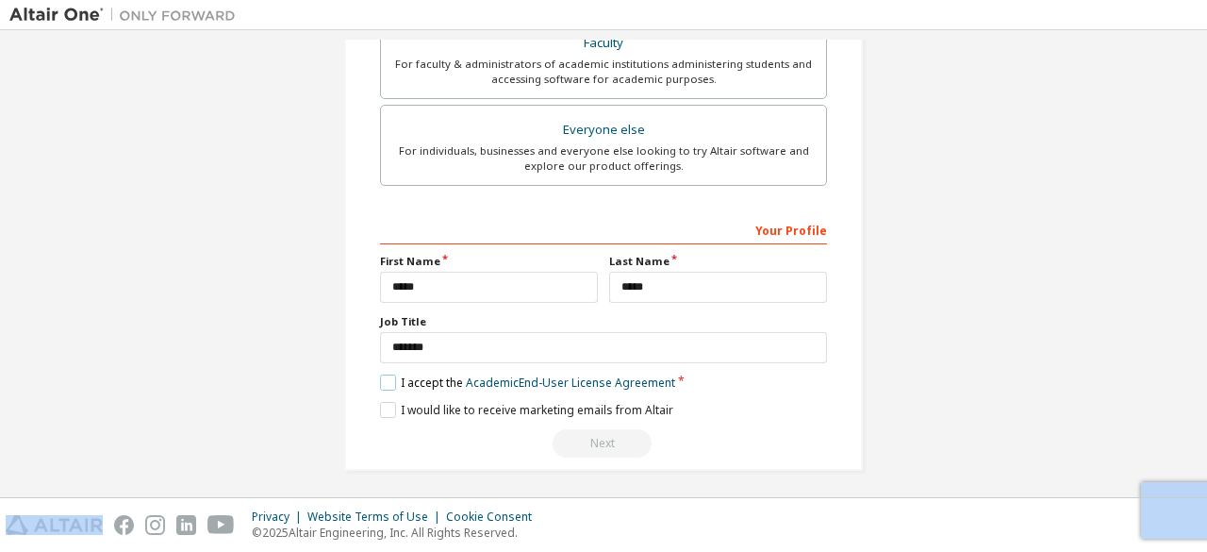
click at [388, 375] on label "I accept the Academic End-User License Agreement" at bounding box center [527, 382] width 295 height 16
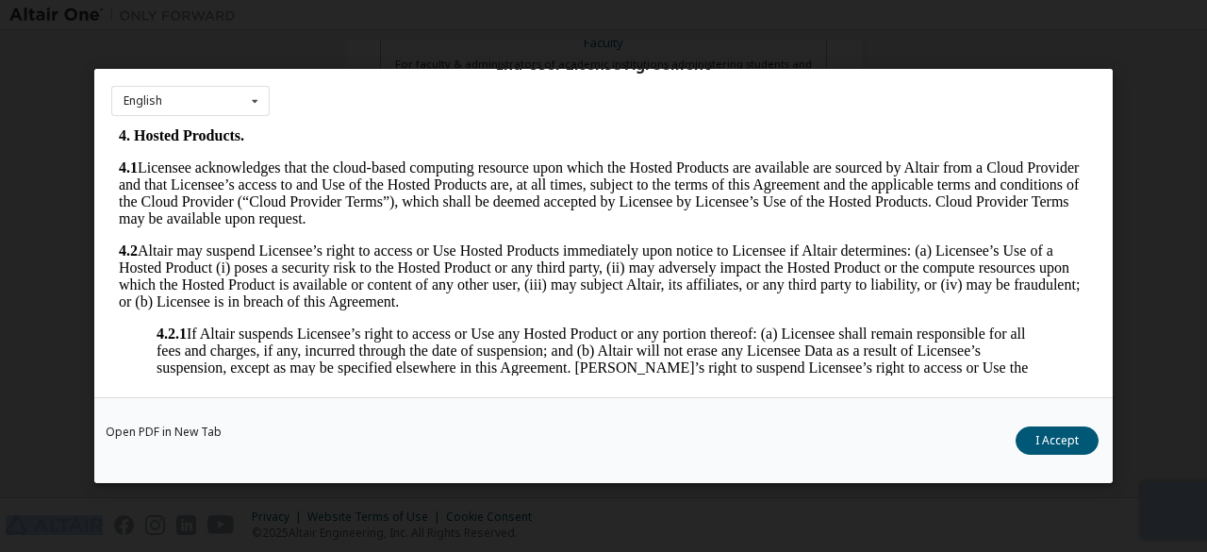
scroll to position [1346, 0]
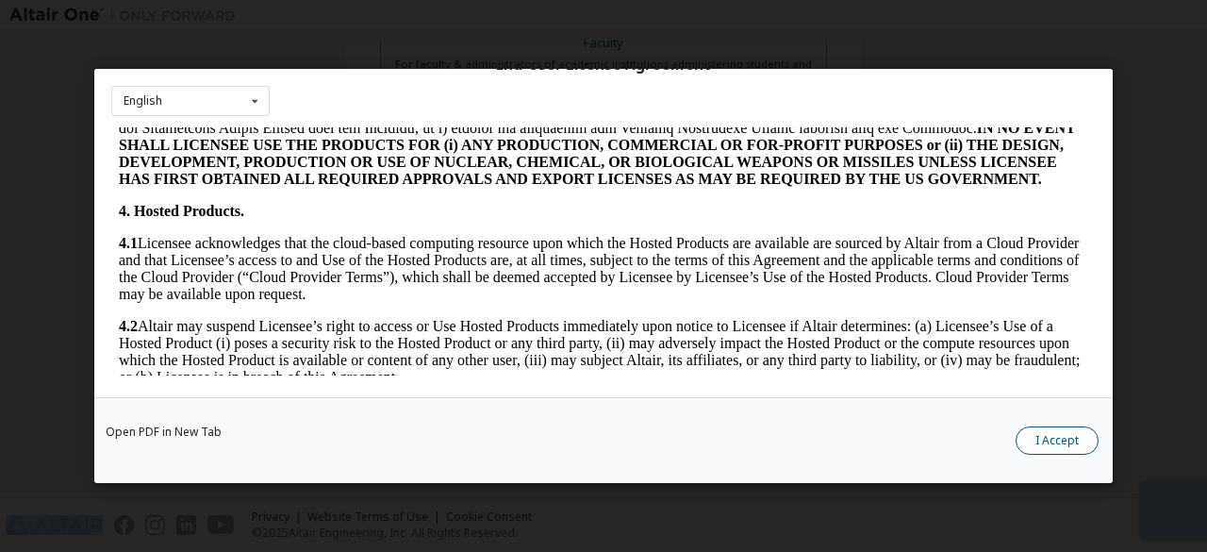
click at [1058, 452] on button "I Accept" at bounding box center [1056, 440] width 83 height 28
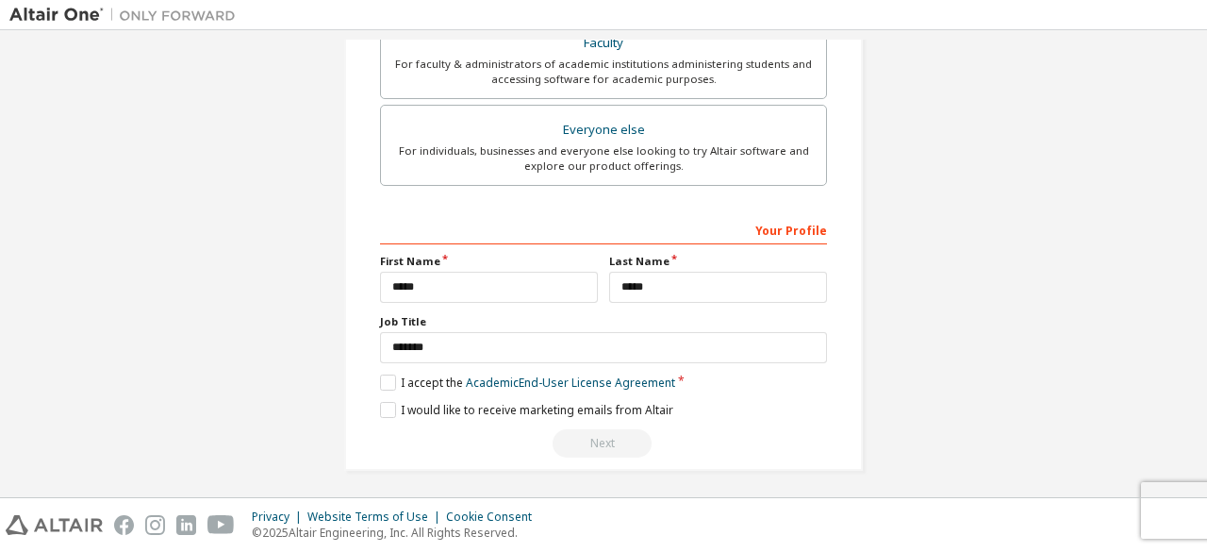
click at [611, 434] on div "Next" at bounding box center [603, 443] width 447 height 28
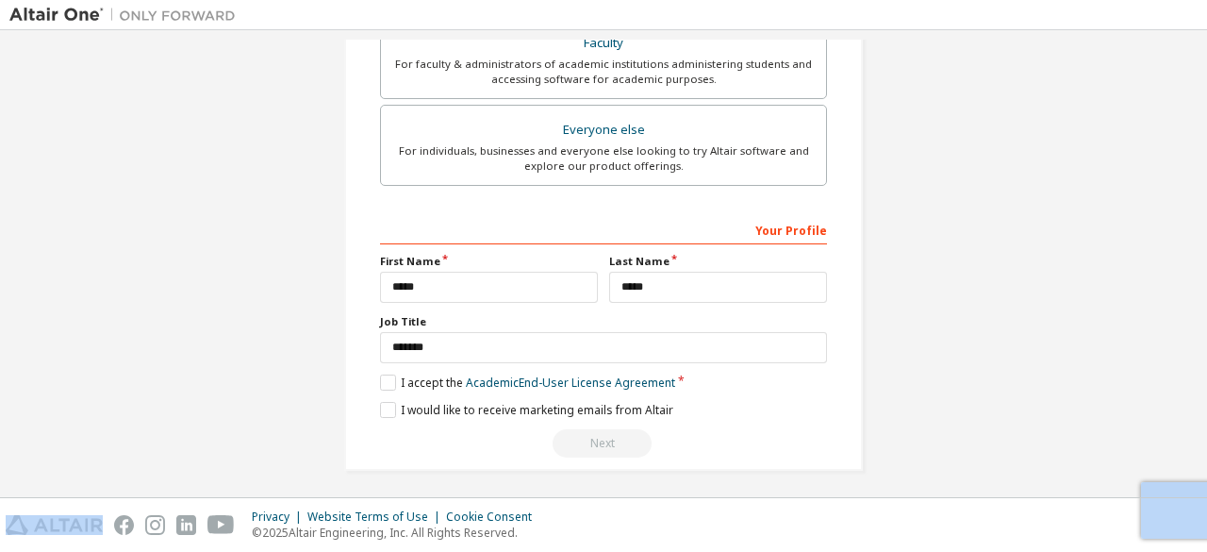
click at [611, 434] on div "Next" at bounding box center [603, 443] width 447 height 28
drag, startPoint x: 611, startPoint y: 434, endPoint x: 808, endPoint y: 331, distance: 222.2
click at [808, 331] on div "**********" at bounding box center [603, 336] width 447 height 244
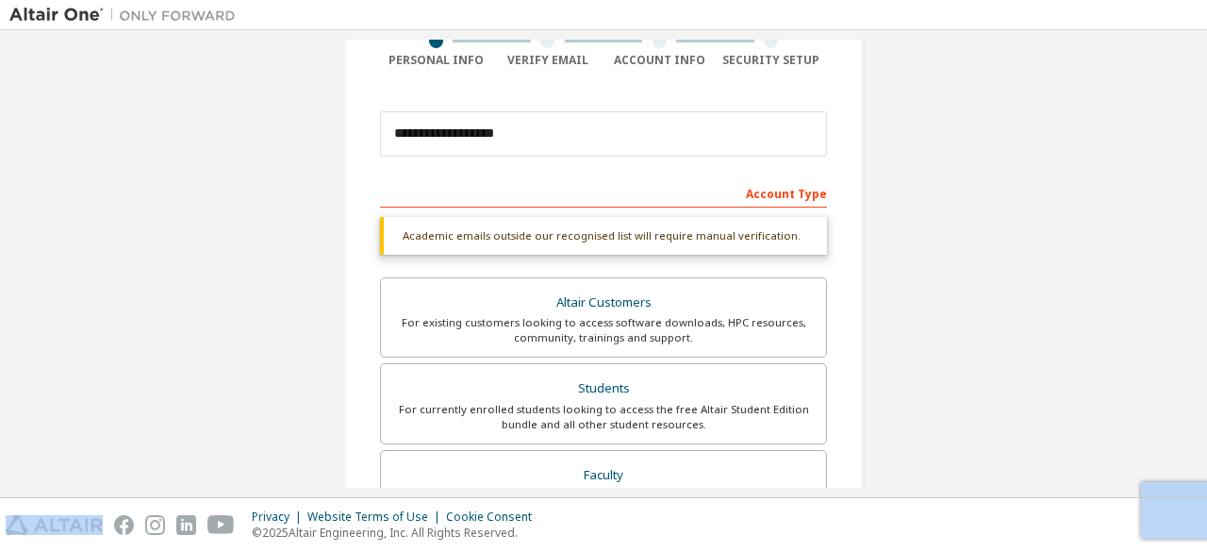
scroll to position [160, 0]
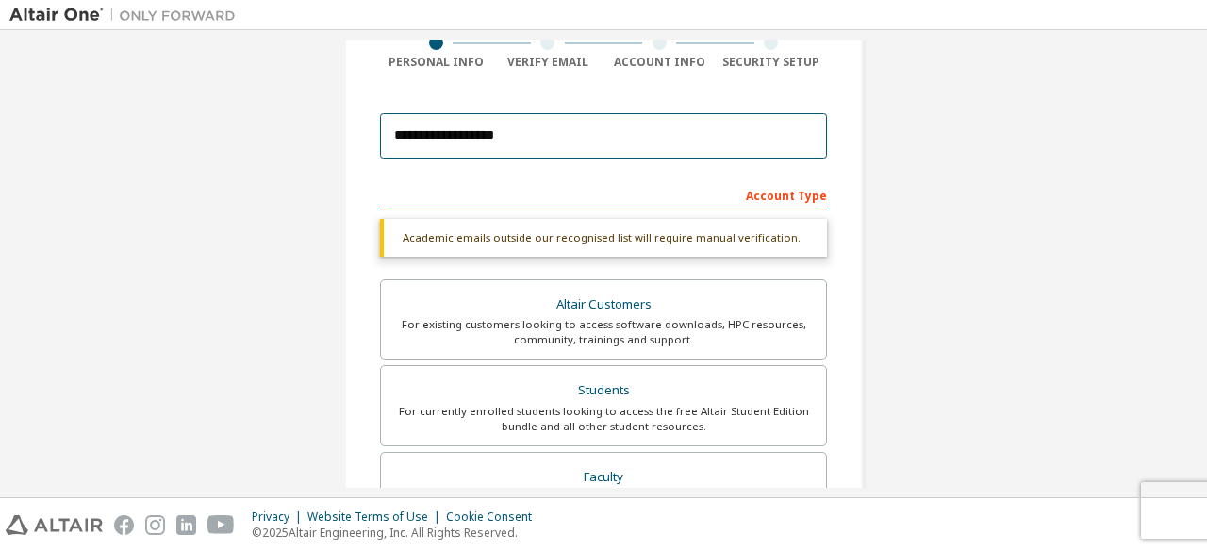
click at [566, 127] on input "**********" at bounding box center [603, 135] width 447 height 45
type input "*"
type input "**********"
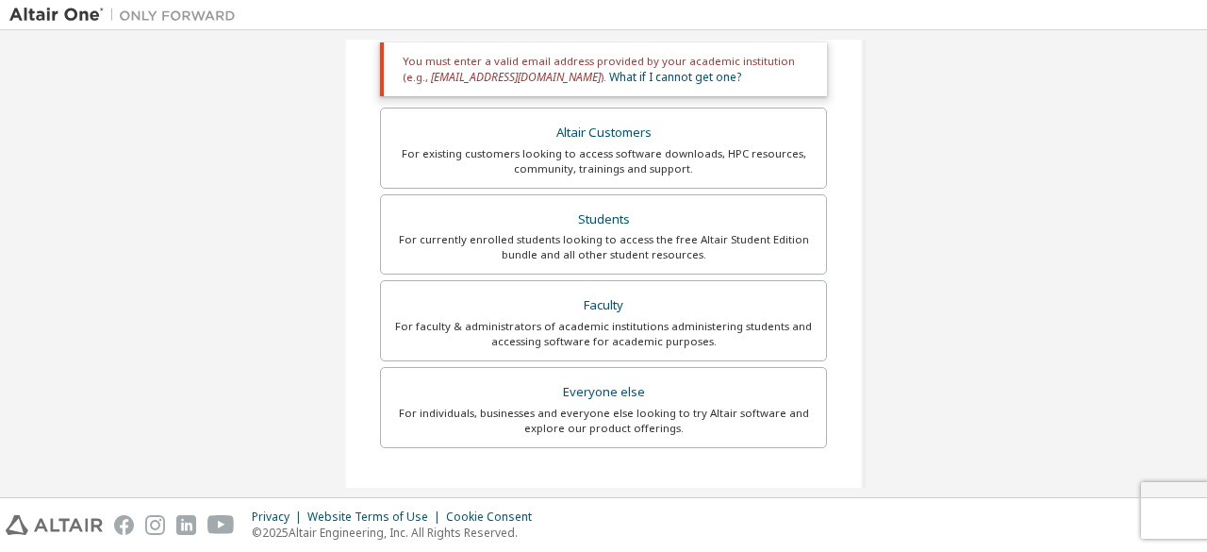
scroll to position [353, 0]
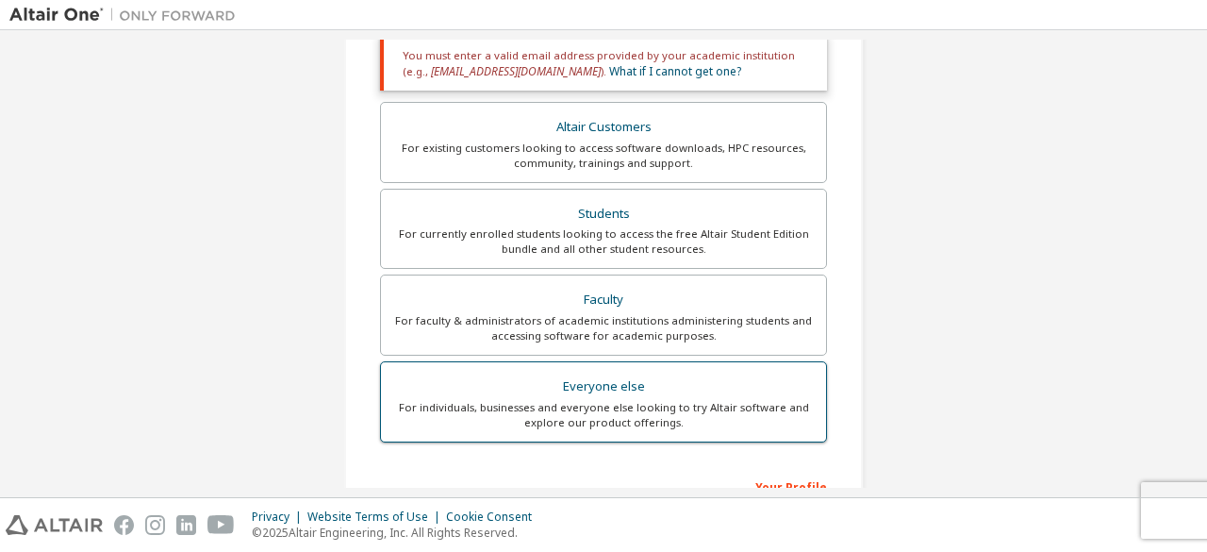
click at [671, 401] on div "For individuals, businesses and everyone else looking to try Altair software an…" at bounding box center [603, 415] width 422 height 30
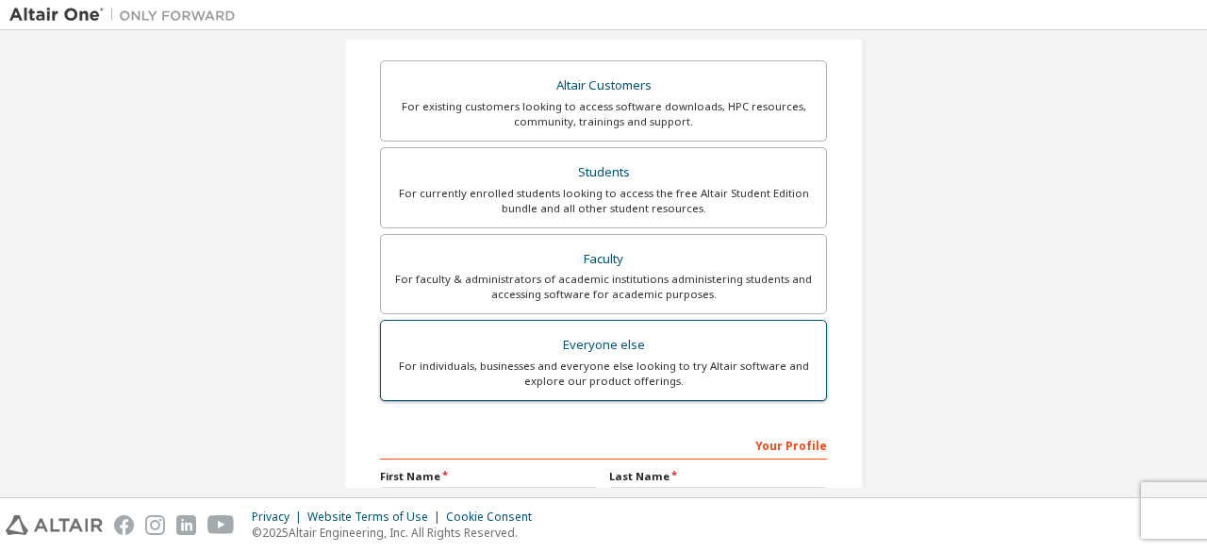
scroll to position [545, 0]
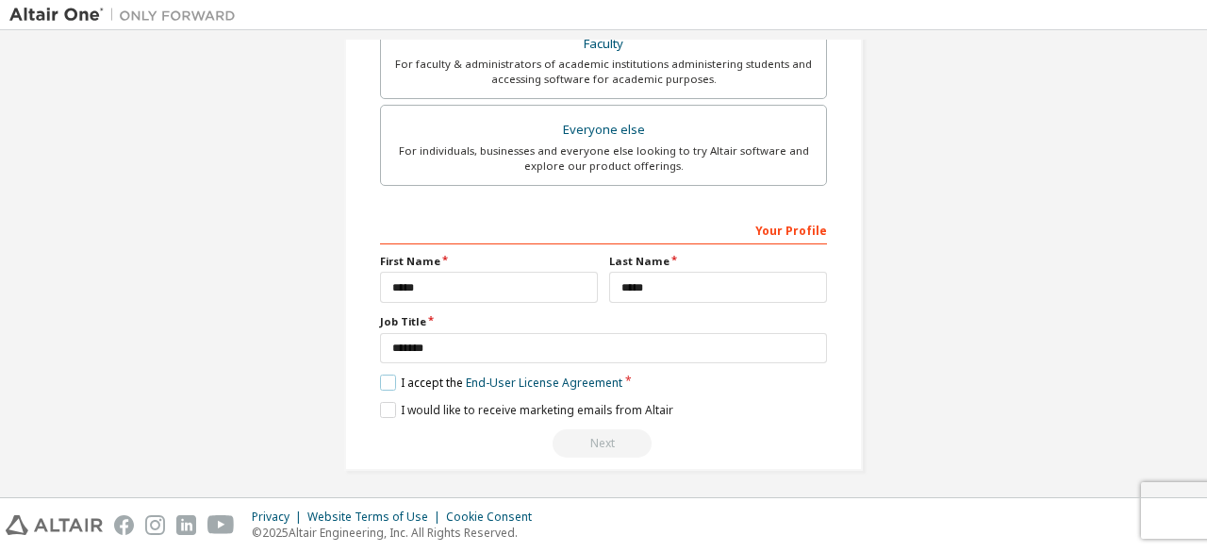
click at [380, 380] on label "I accept the End-User License Agreement" at bounding box center [501, 382] width 242 height 16
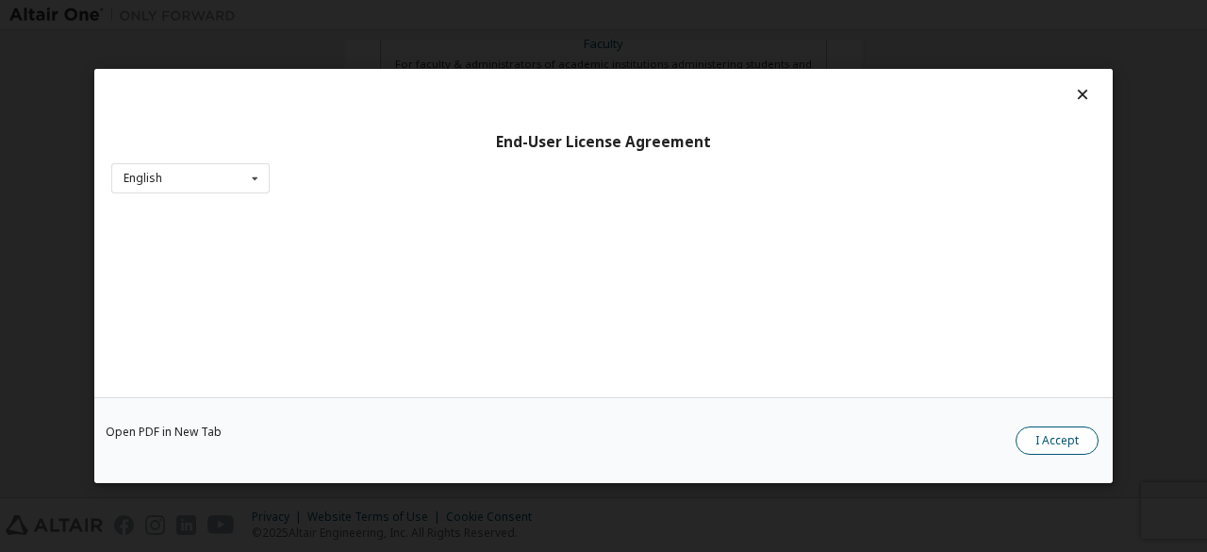
click at [1039, 448] on button "I Accept" at bounding box center [1056, 440] width 83 height 28
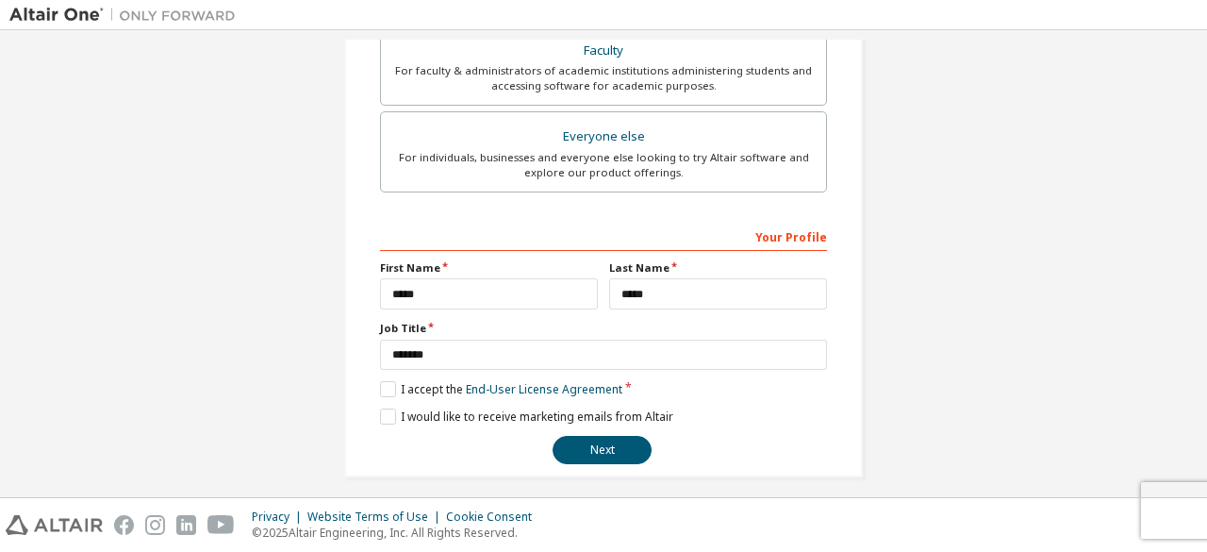
scroll to position [543, 0]
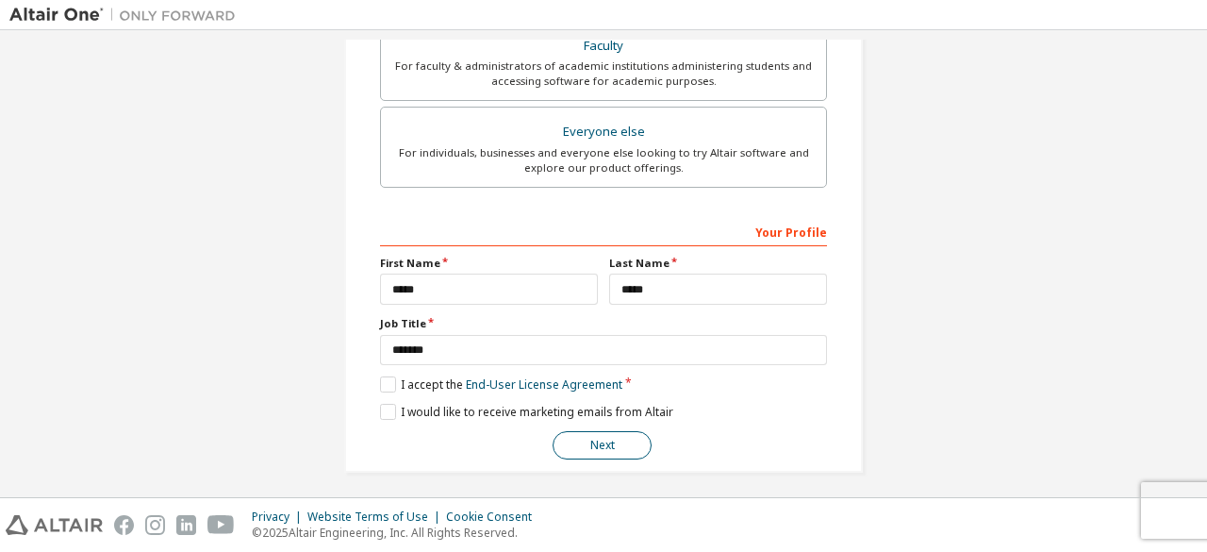
click at [622, 433] on button "Next" at bounding box center [602, 445] width 99 height 28
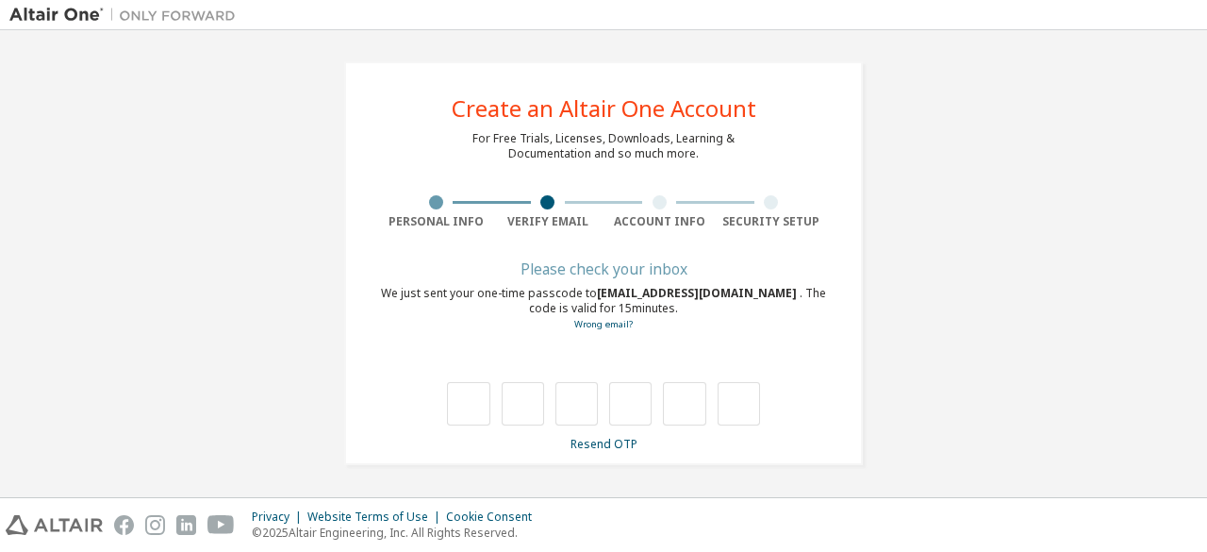
scroll to position [0, 0]
click at [478, 404] on input "text" at bounding box center [468, 404] width 42 height 43
type input "*"
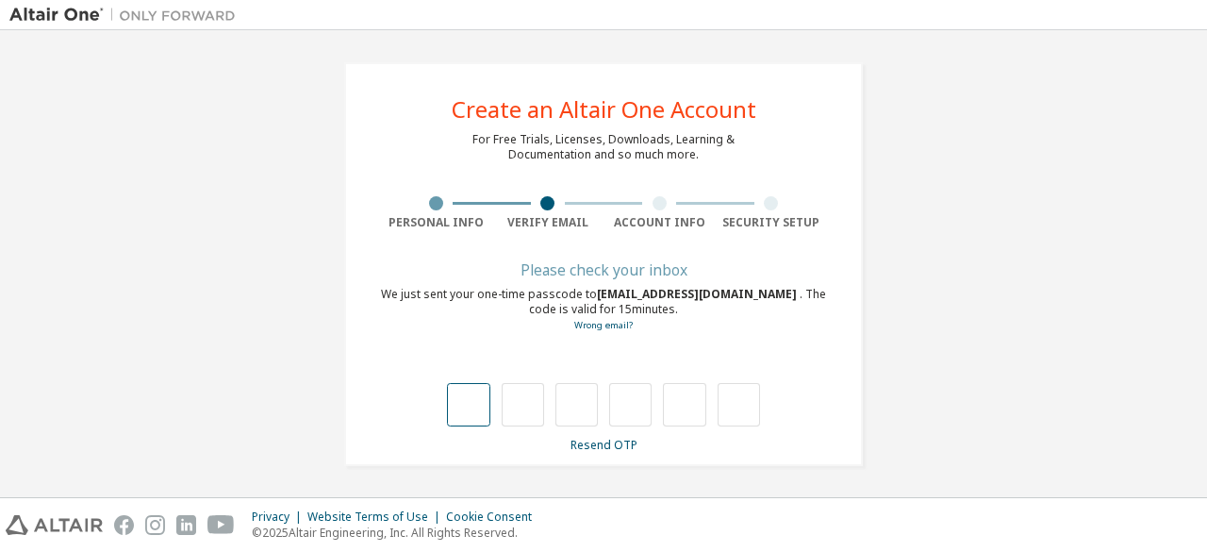
type input "*"
